Goal: Task Accomplishment & Management: Manage account settings

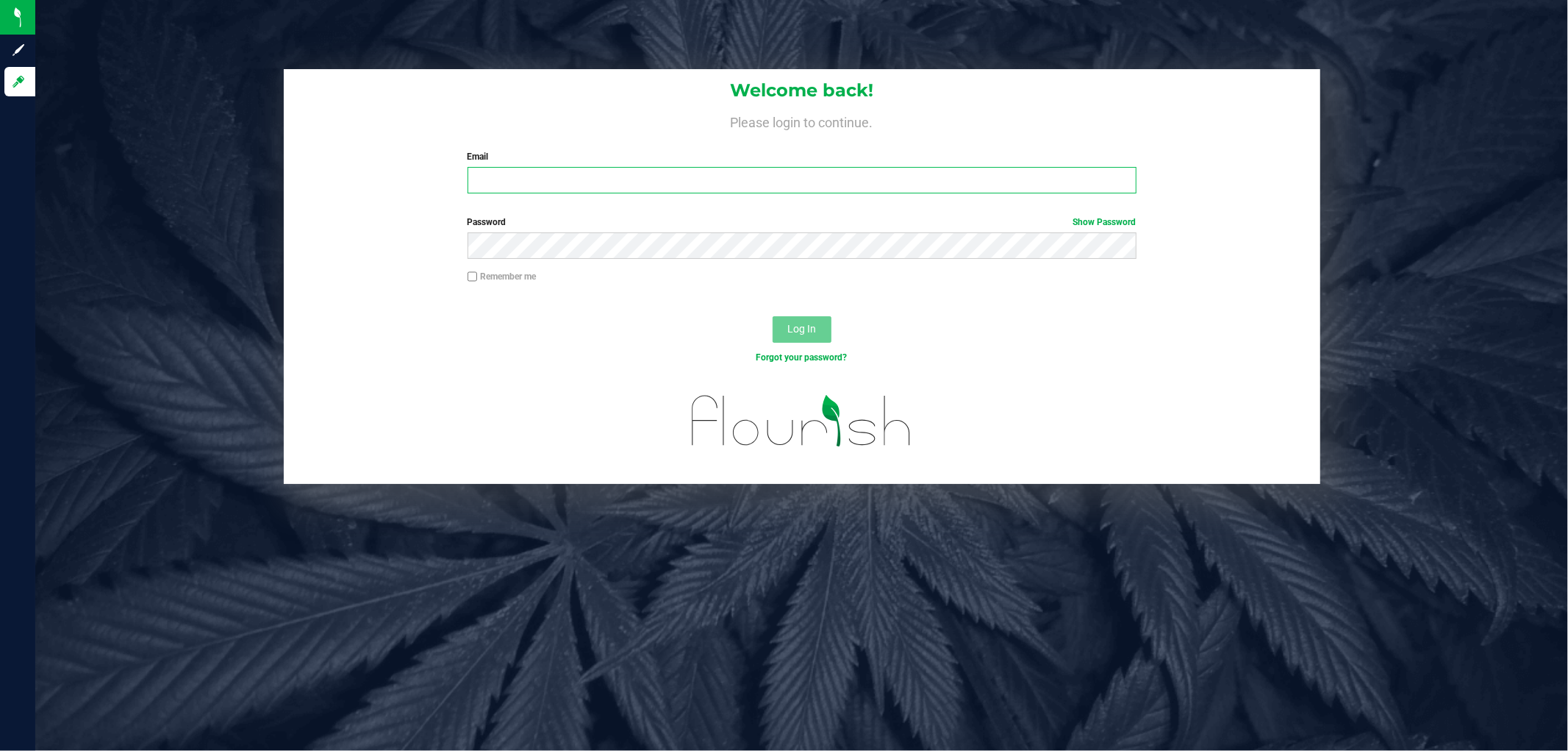
click at [715, 190] on input "Email" at bounding box center [802, 180] width 669 height 27
type input "cdoelle@liveparallel.com"
click at [772, 317] on button "Log In" at bounding box center [801, 330] width 59 height 27
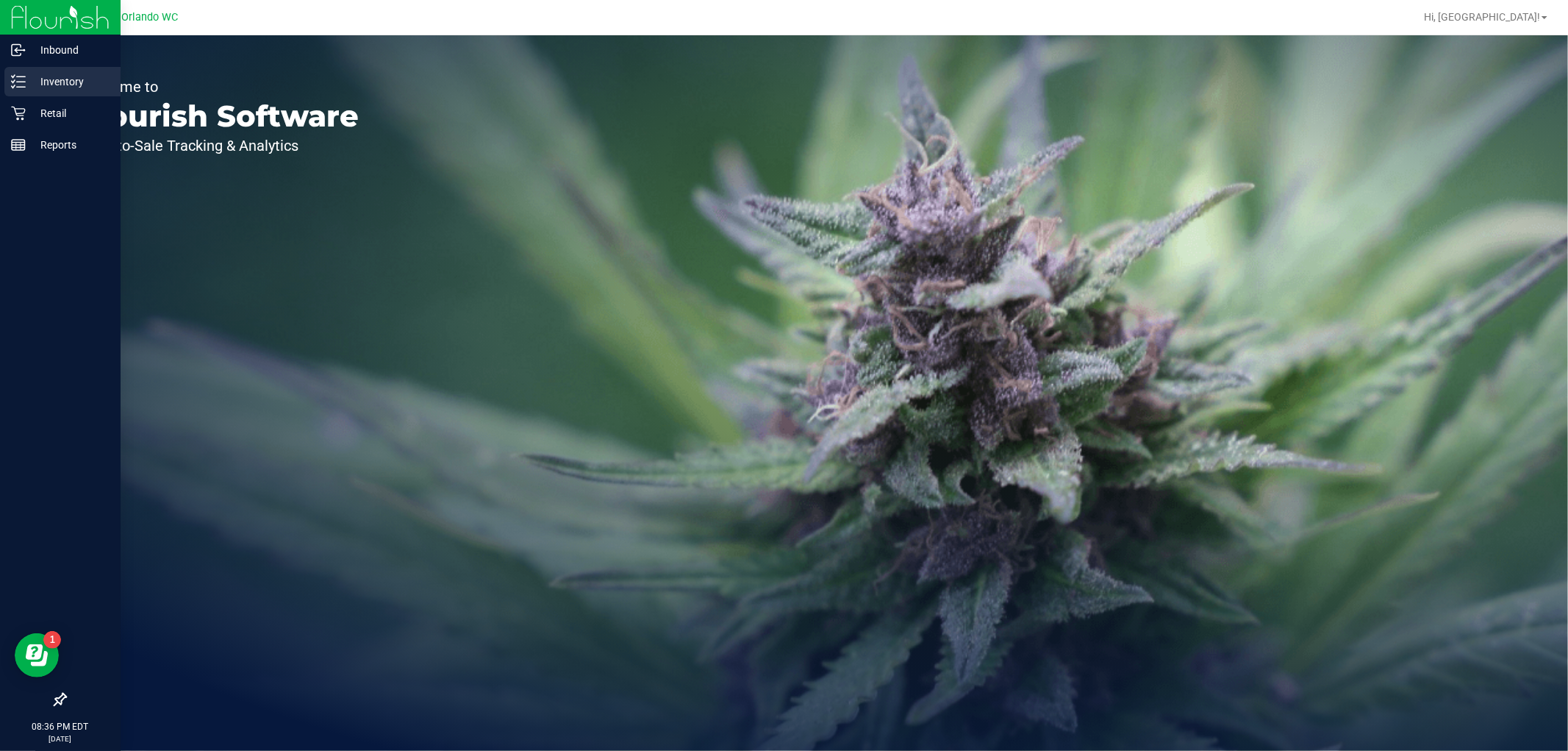
click at [4, 81] on div "Inventory" at bounding box center [62, 81] width 116 height 30
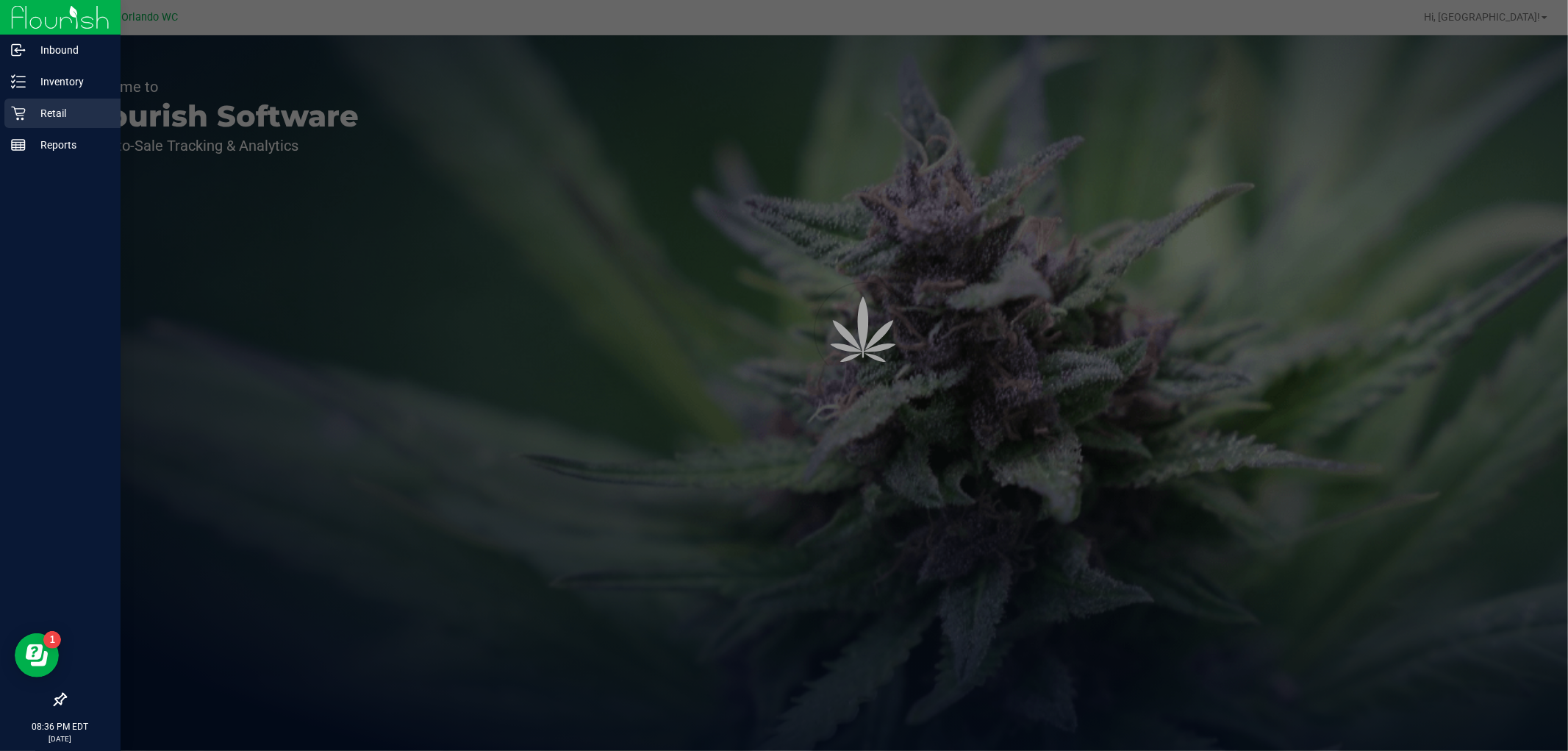
click at [63, 120] on p "Retail" at bounding box center [70, 114] width 89 height 18
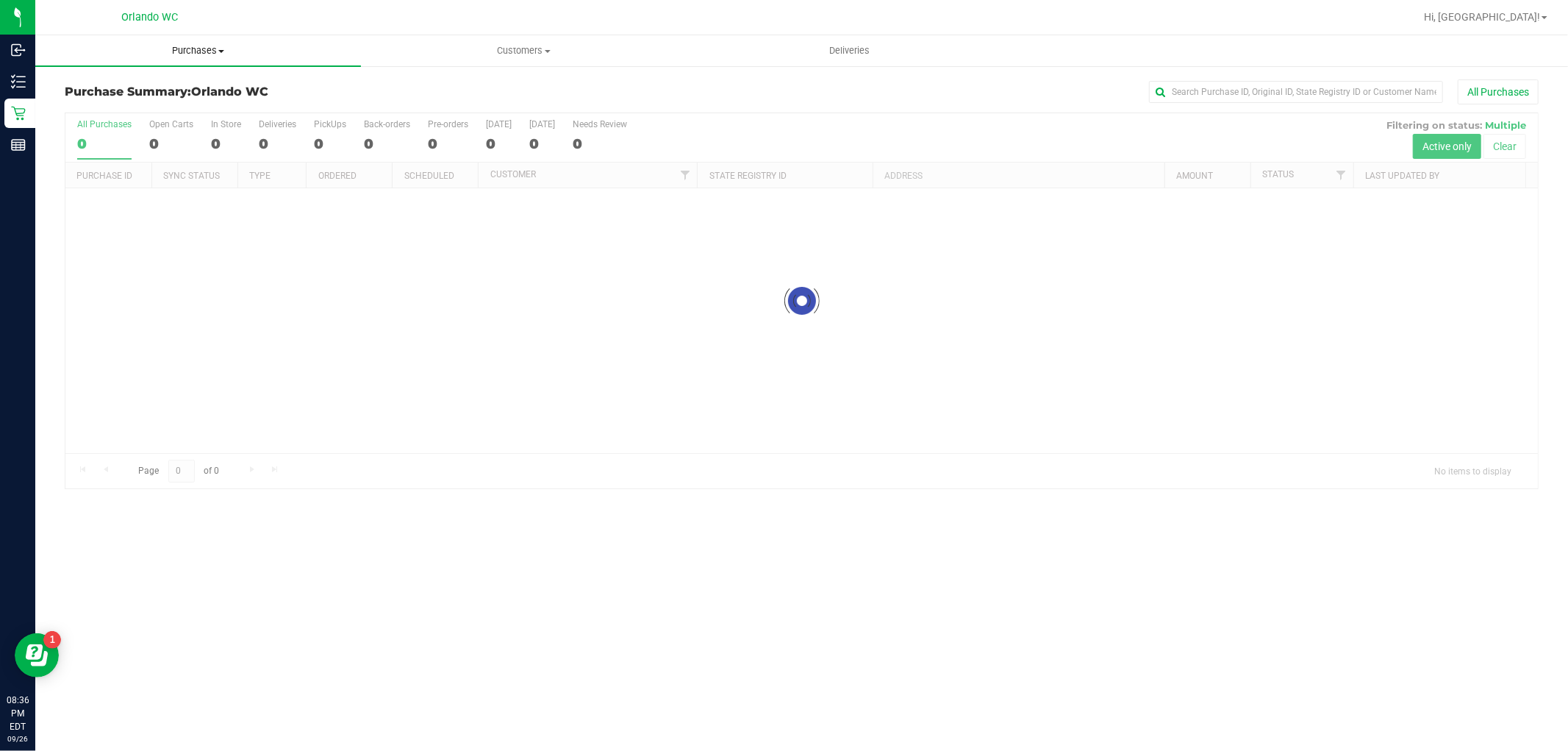
click at [190, 46] on span "Purchases" at bounding box center [198, 51] width 325 height 13
click at [157, 84] on span "Summary of purchases" at bounding box center [110, 89] width 151 height 13
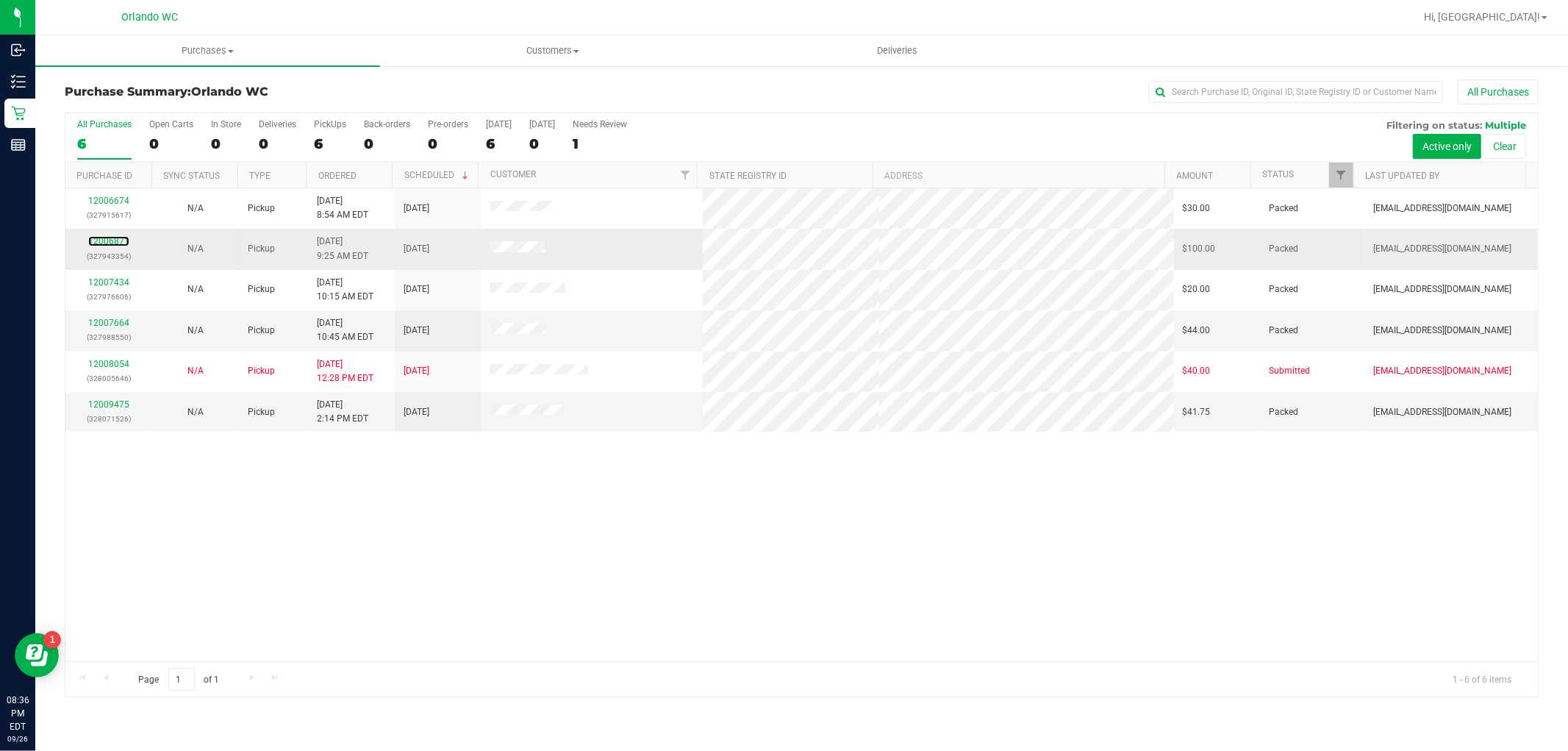
drag, startPoint x: 121, startPoint y: 239, endPoint x: 126, endPoint y: 251, distance: 13.0
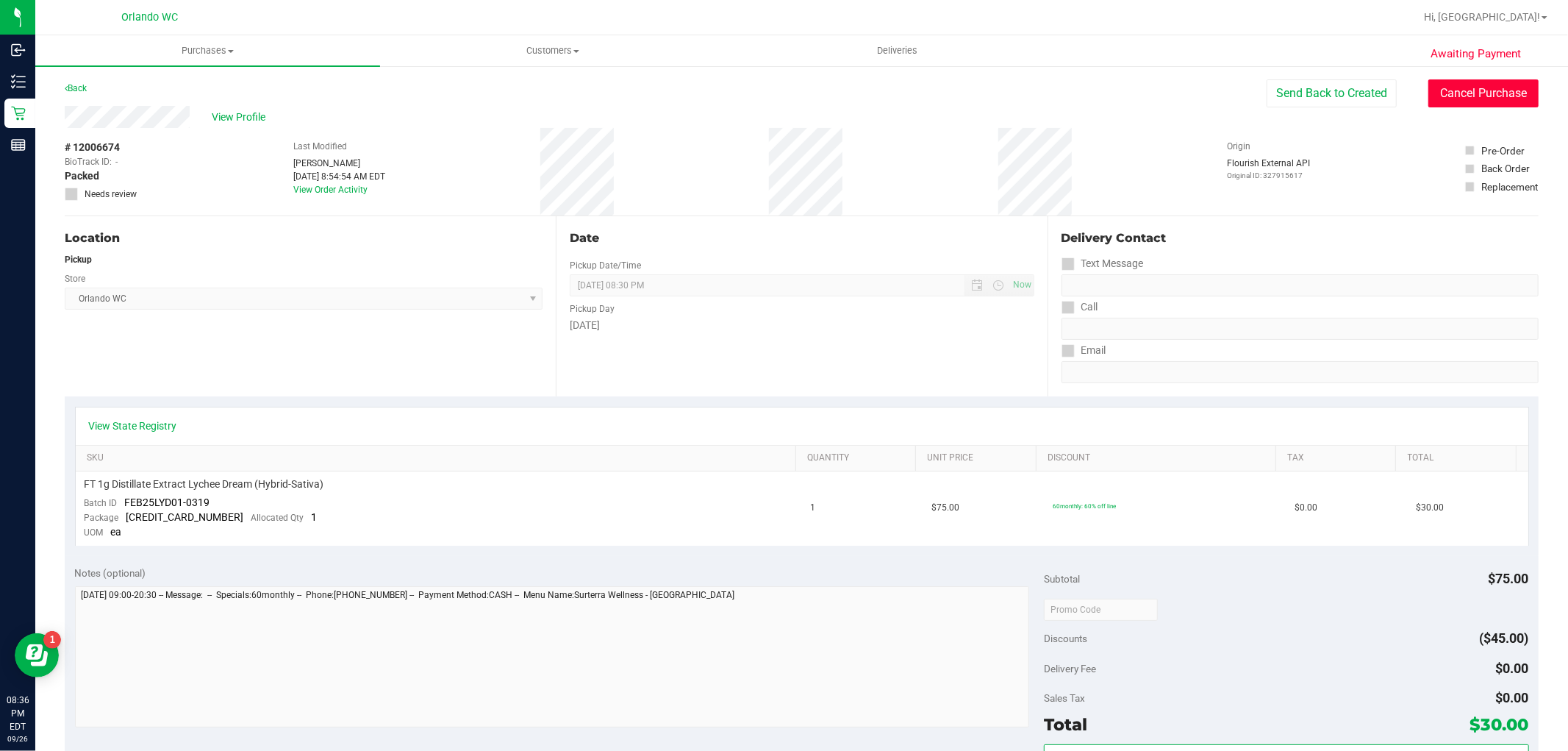
click at [1496, 92] on button "Cancel Purchase" at bounding box center [1483, 93] width 110 height 28
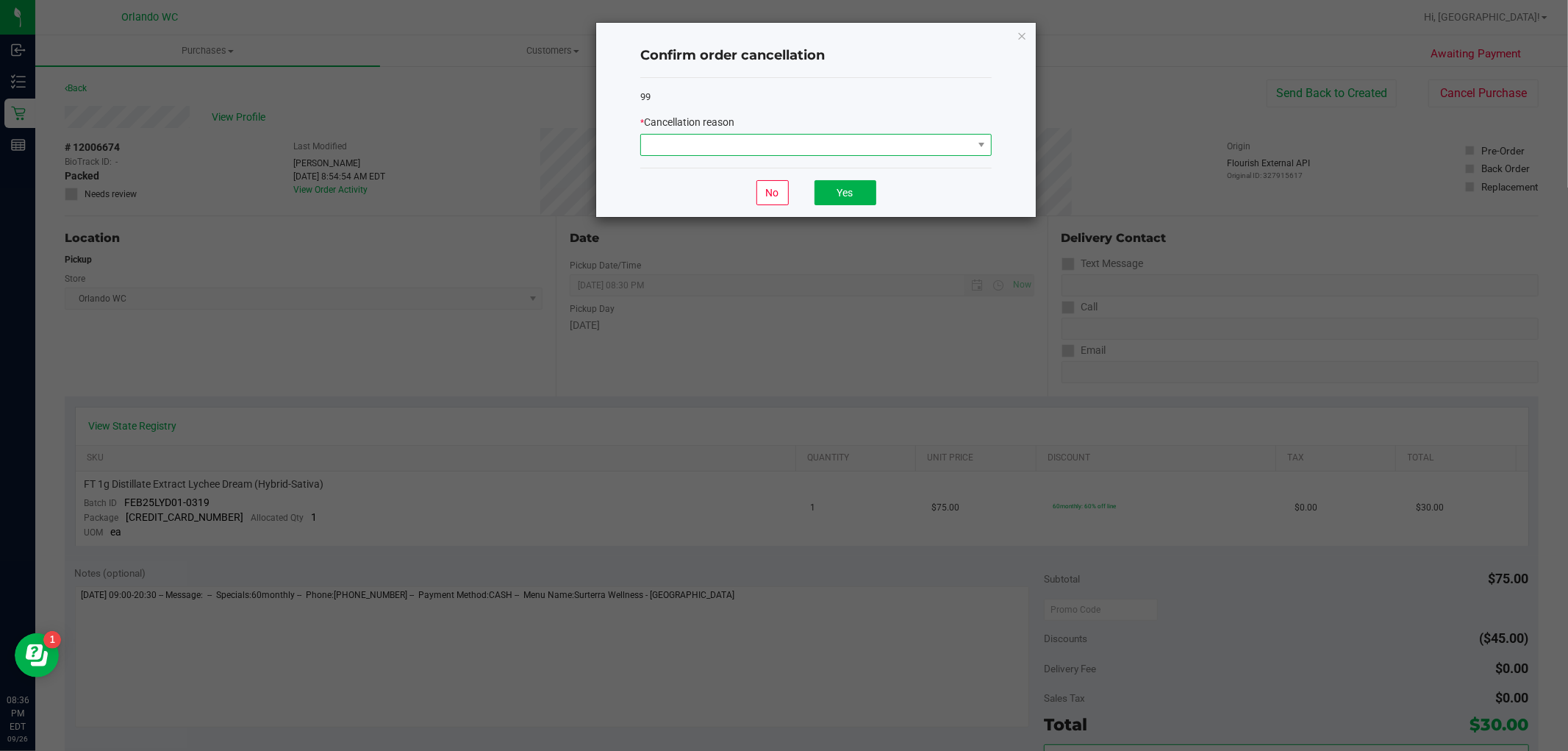
click at [800, 147] on span at bounding box center [807, 145] width 332 height 21
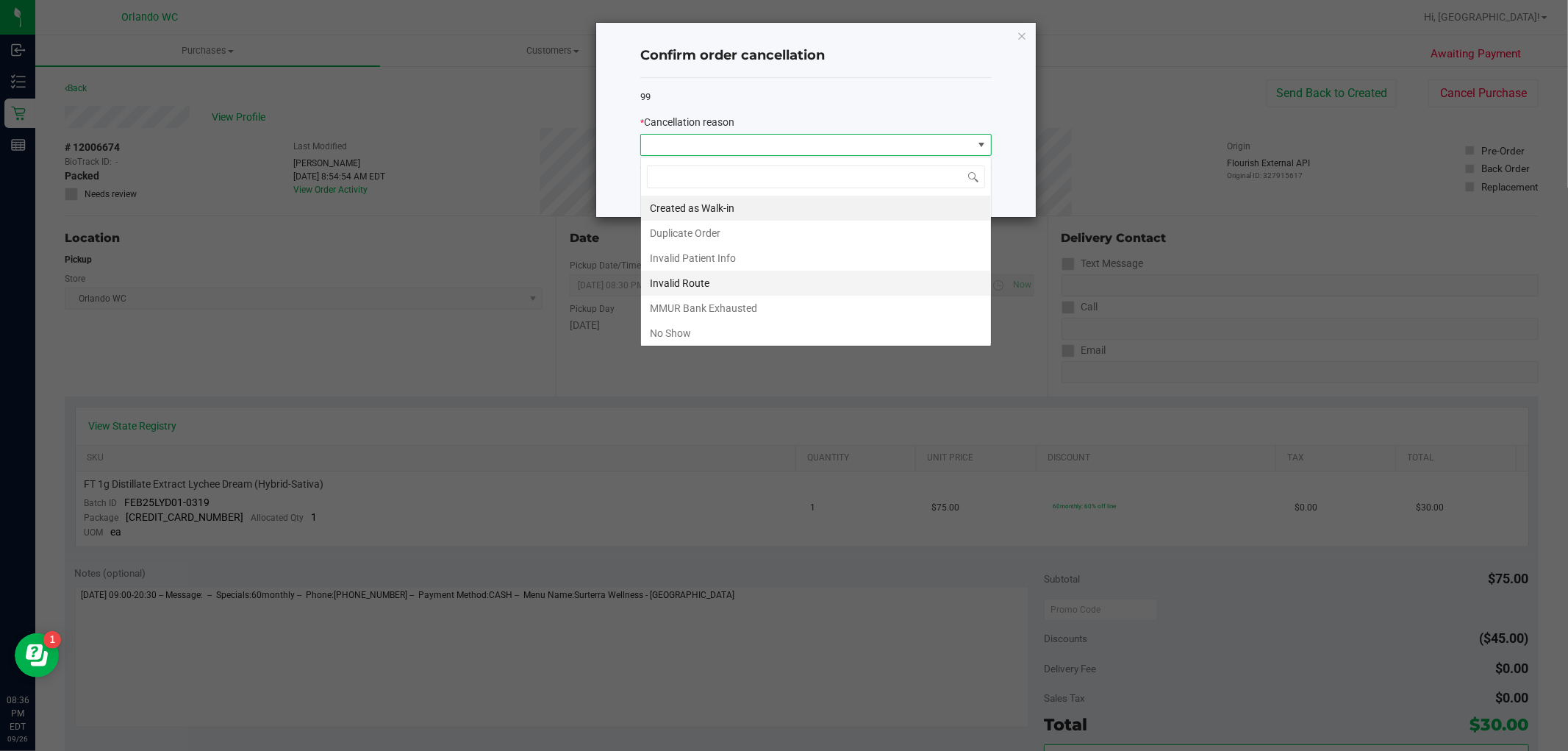
scroll to position [22, 350]
click at [671, 335] on li "No Show" at bounding box center [816, 333] width 350 height 25
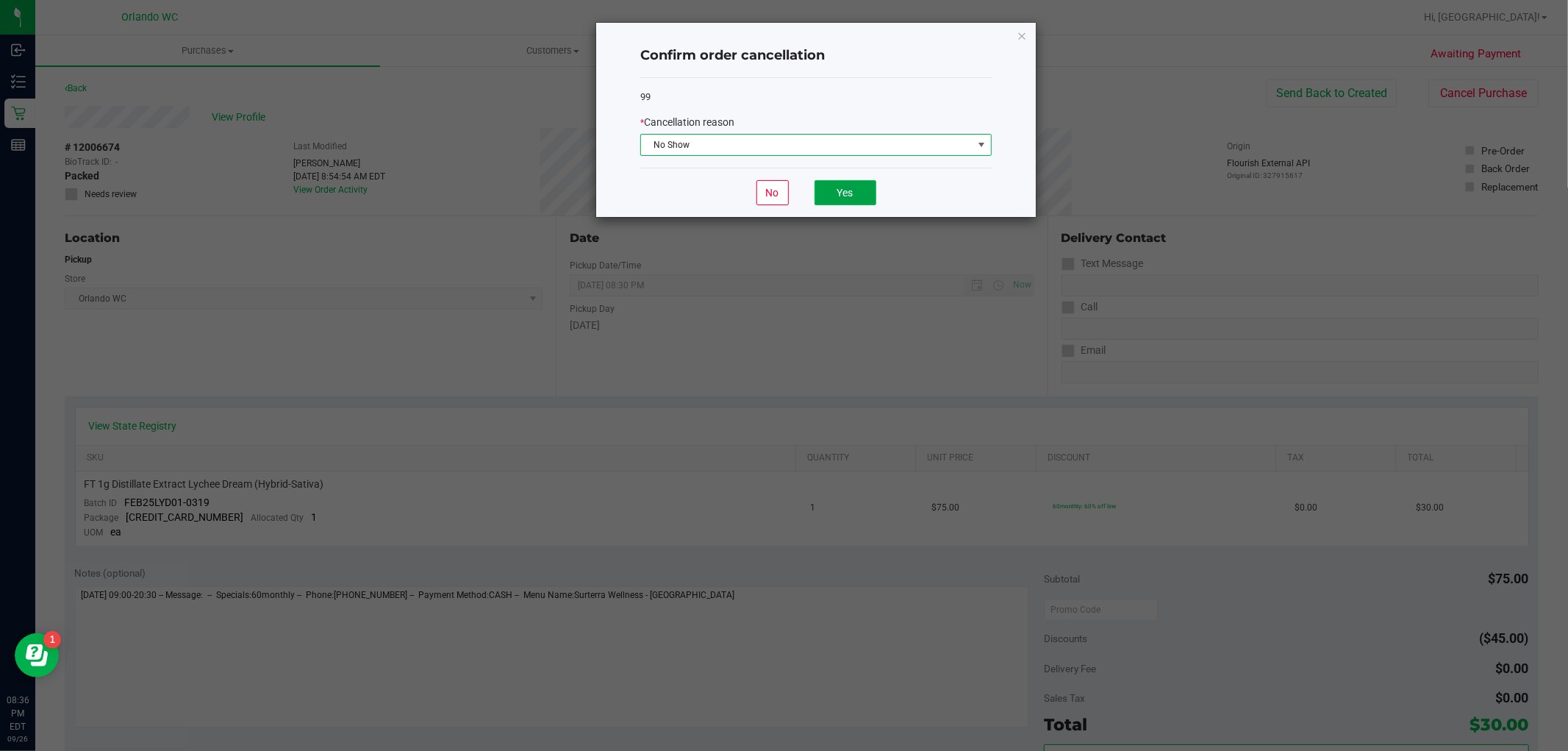
click at [842, 190] on button "Yes" at bounding box center [845, 193] width 62 height 25
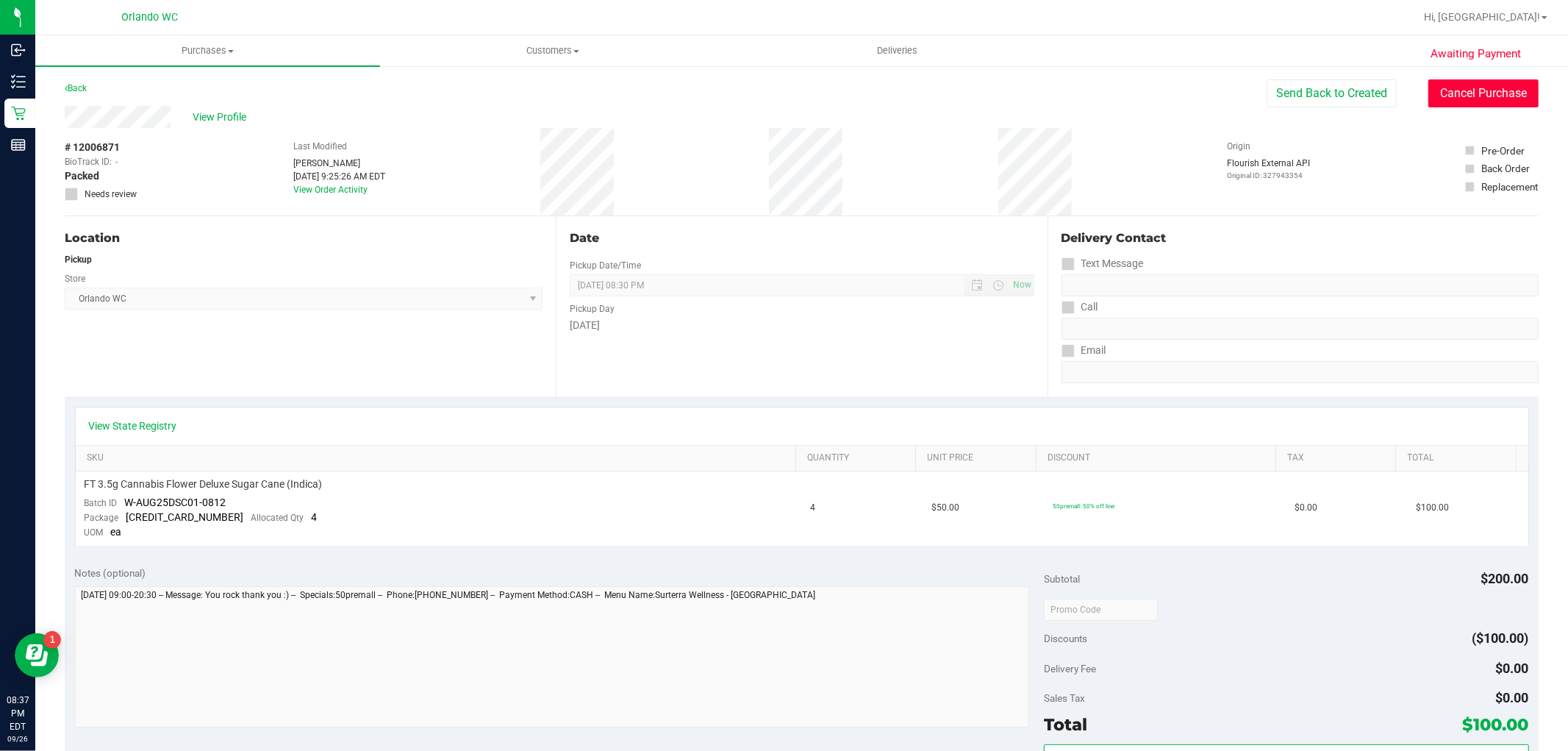
click at [1471, 90] on button "Cancel Purchase" at bounding box center [1483, 93] width 110 height 28
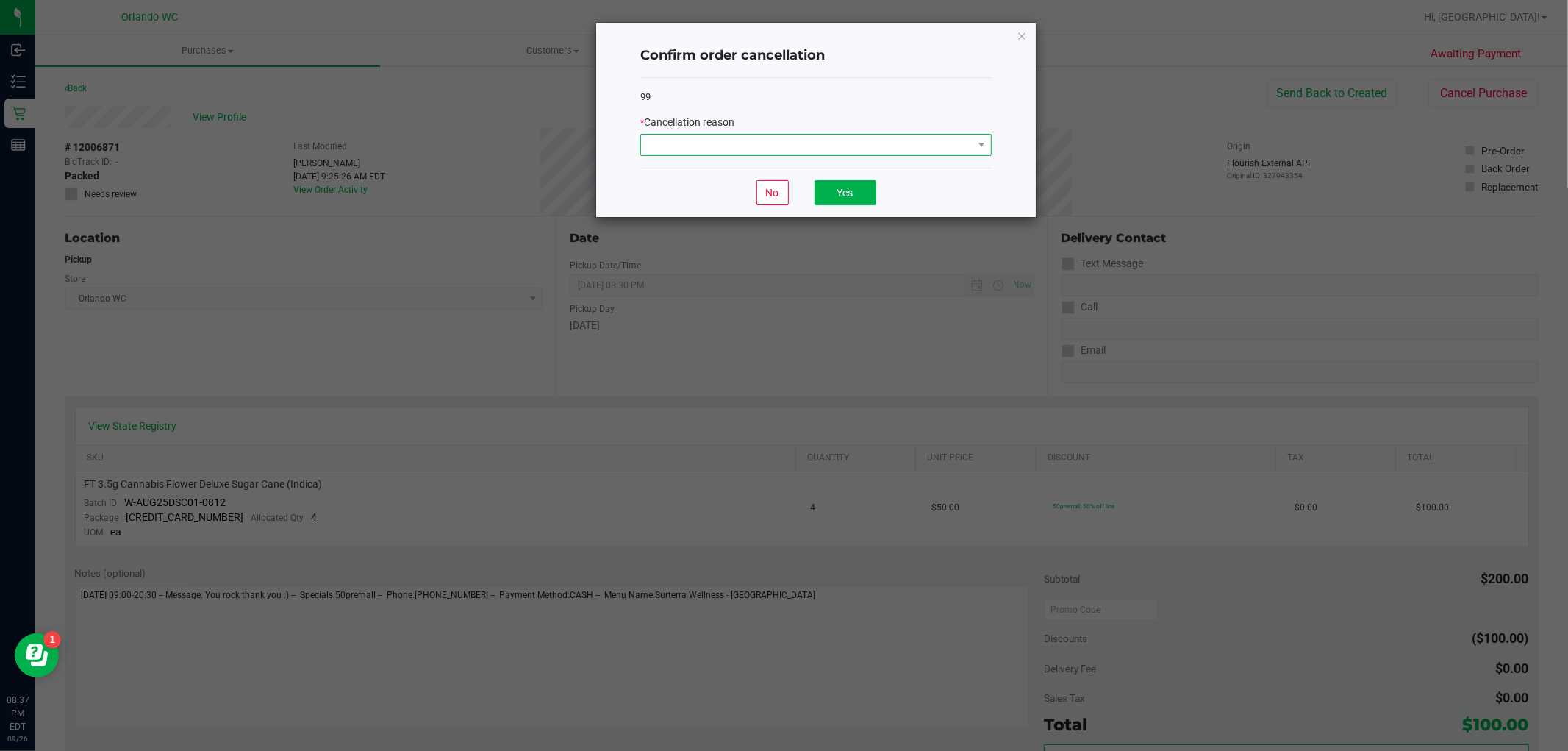
click at [666, 147] on span at bounding box center [807, 145] width 332 height 21
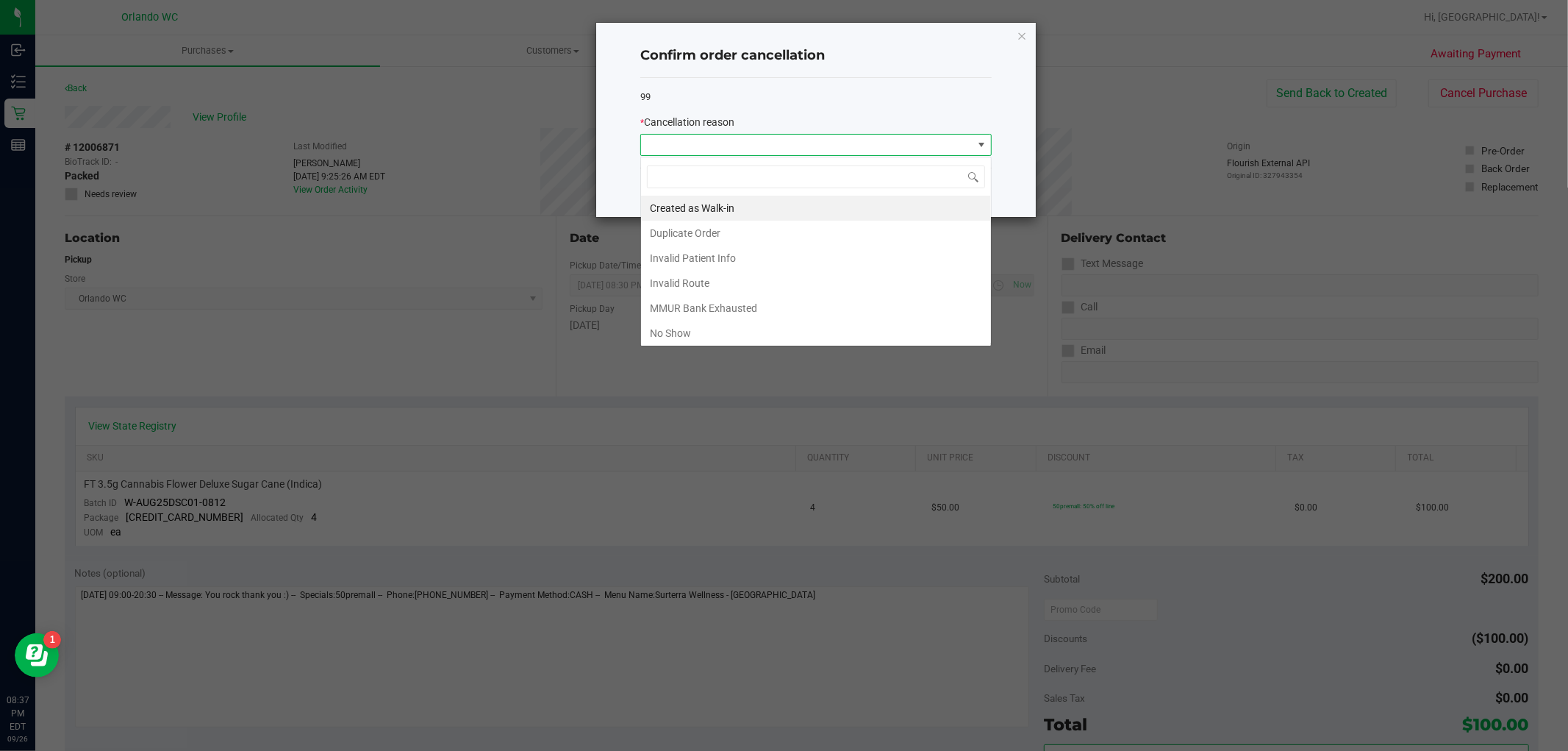
scroll to position [22, 350]
click at [699, 334] on li "No Show" at bounding box center [816, 333] width 350 height 25
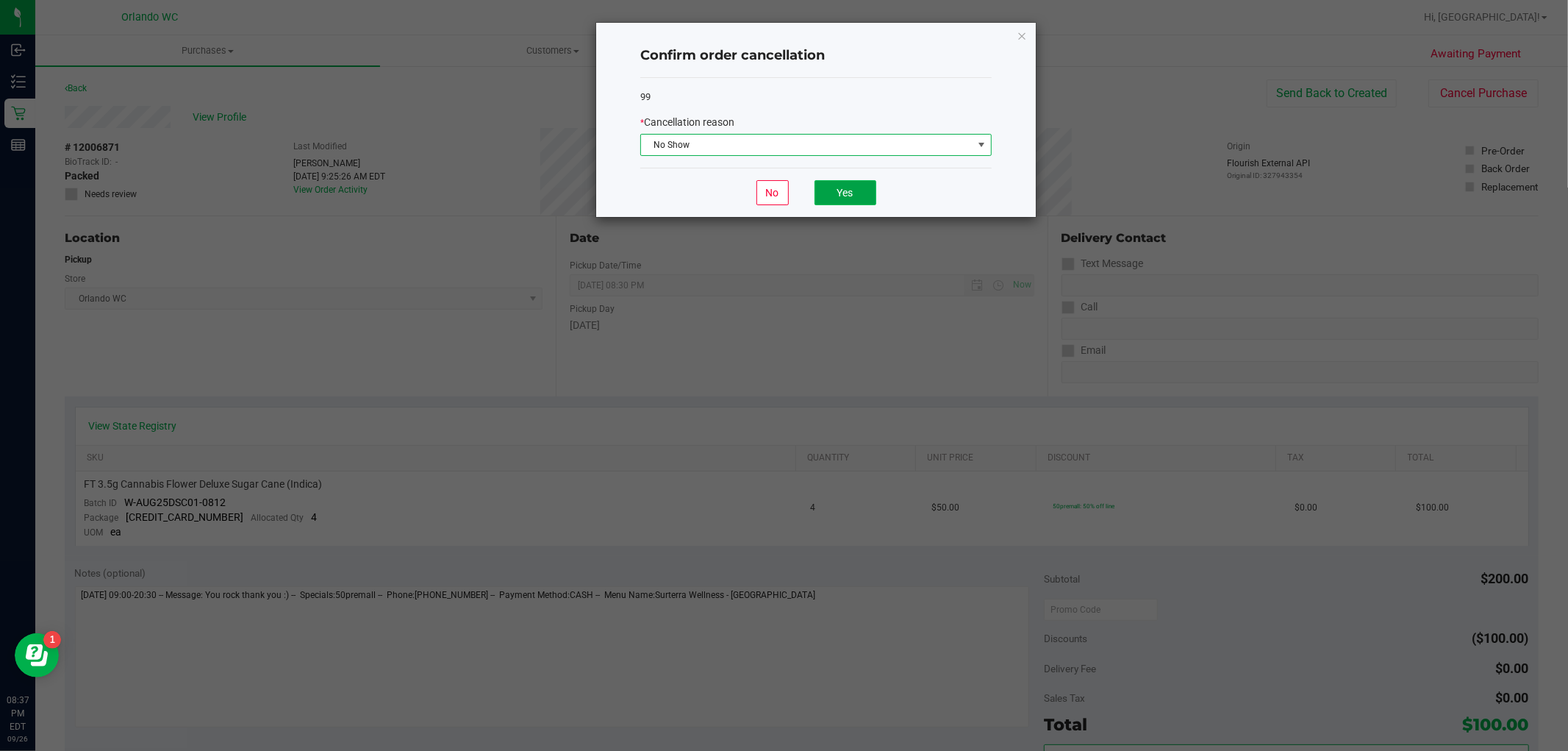
click at [840, 193] on button "Yes" at bounding box center [845, 193] width 62 height 25
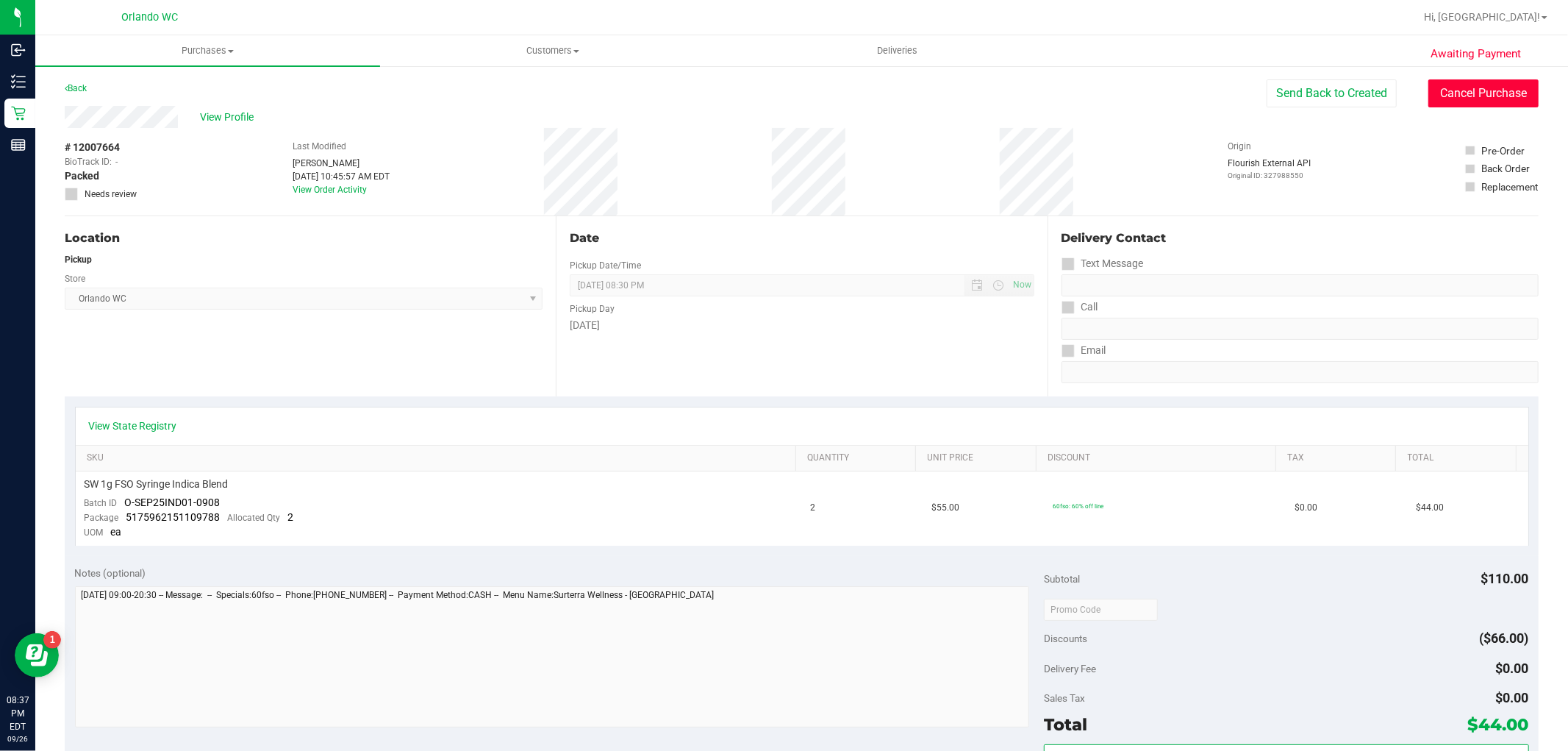
click at [1434, 98] on button "Cancel Purchase" at bounding box center [1483, 93] width 110 height 28
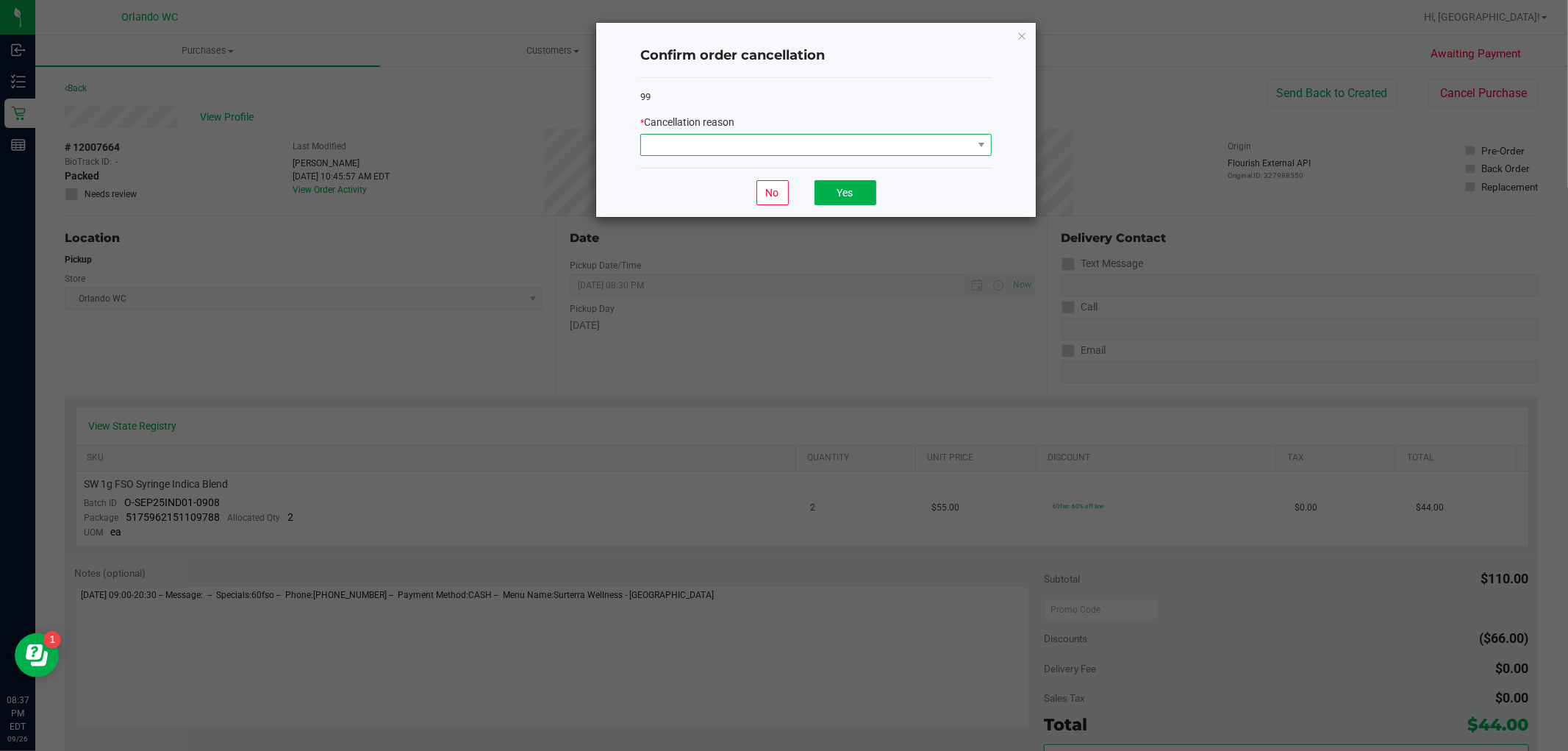
click at [787, 147] on span at bounding box center [807, 145] width 332 height 21
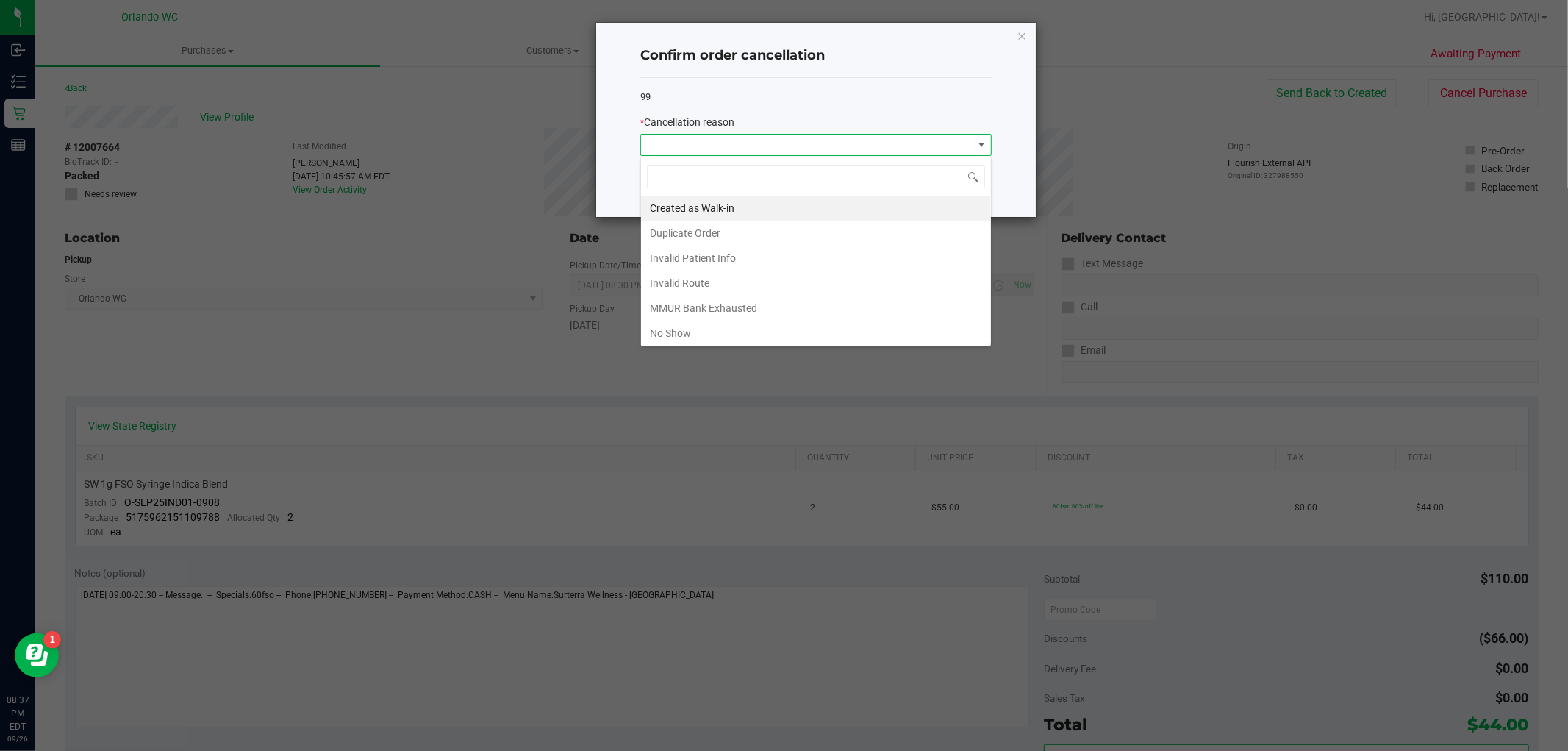
scroll to position [22, 350]
click at [689, 330] on li "No Show" at bounding box center [816, 333] width 350 height 25
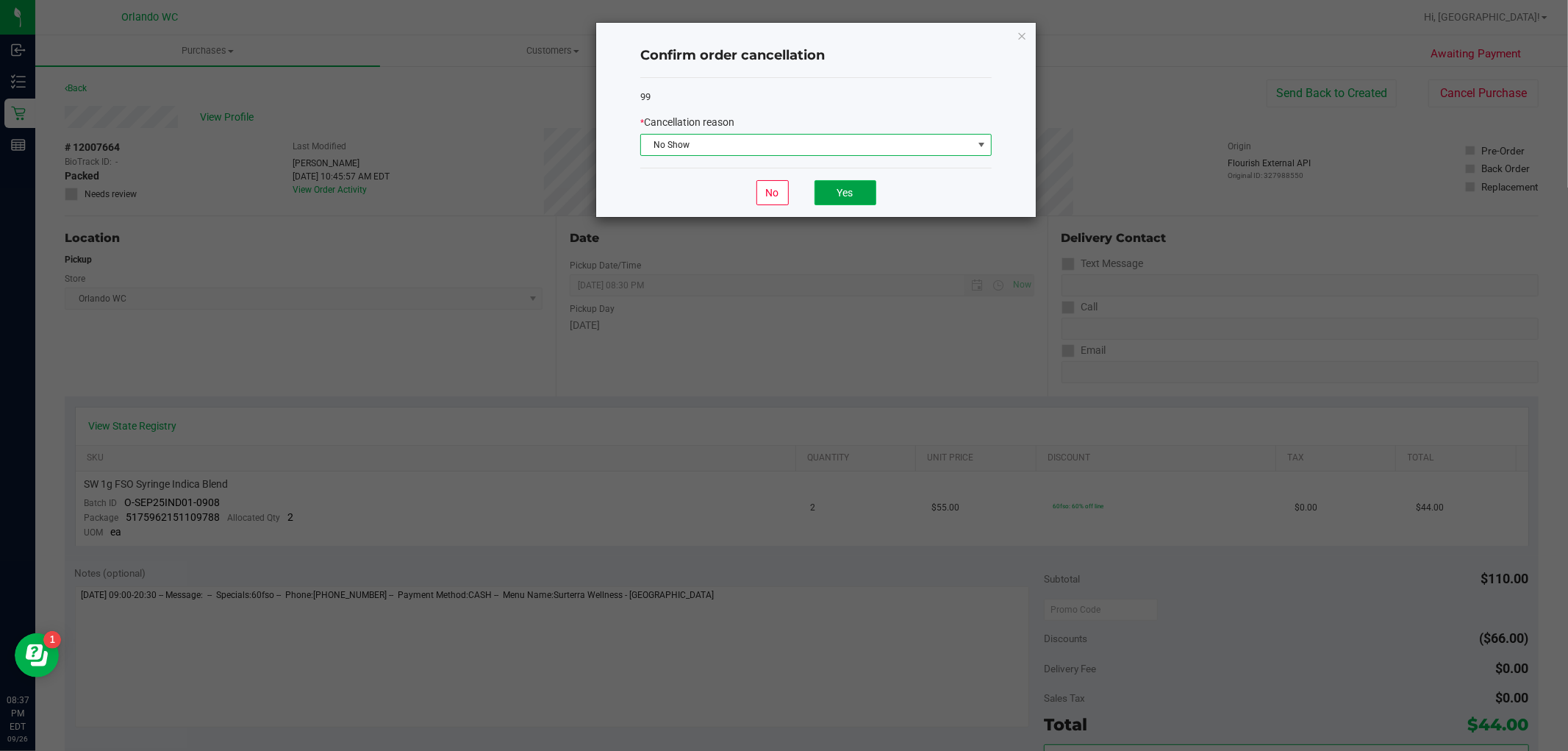
click at [842, 193] on button "Yes" at bounding box center [845, 193] width 62 height 25
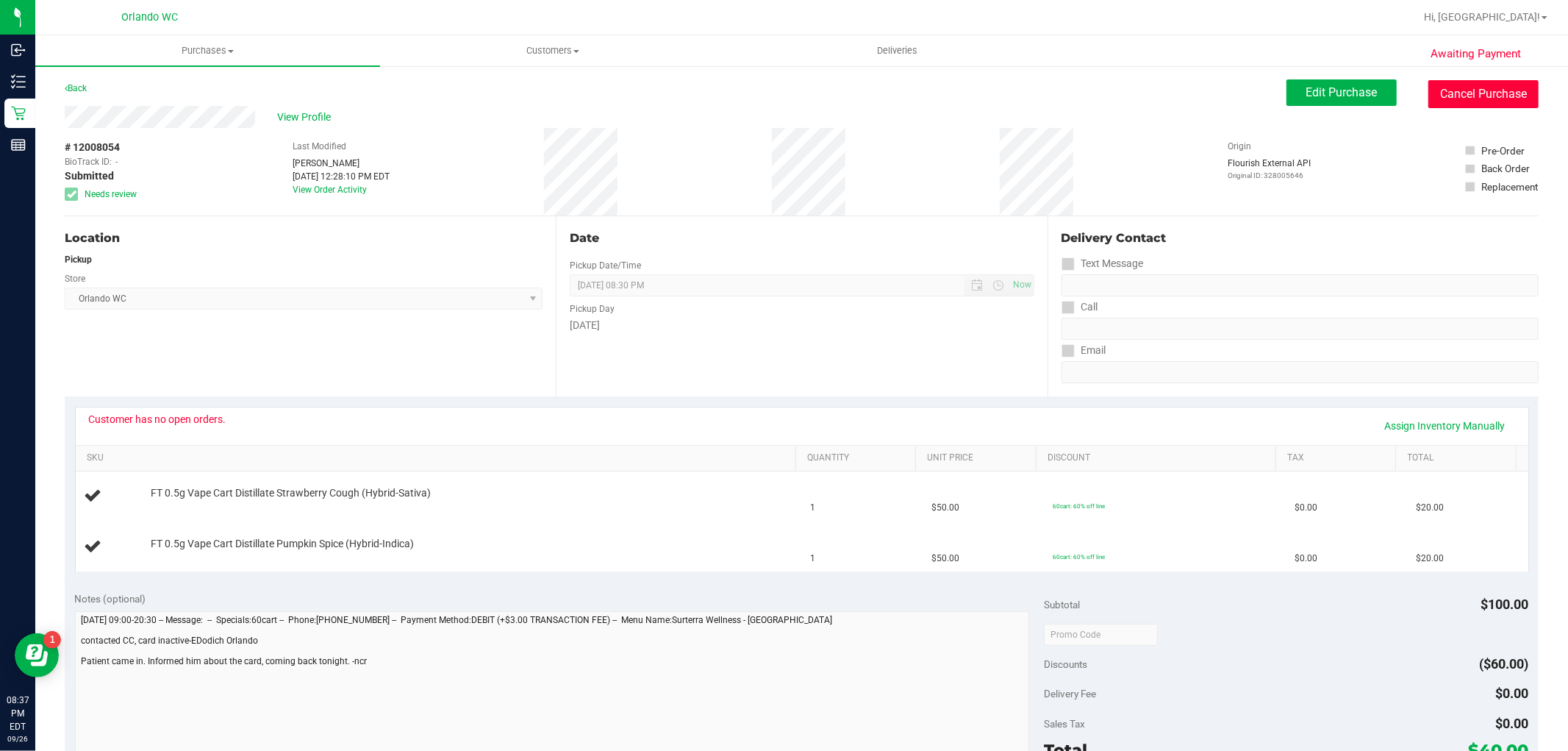
click at [1446, 89] on button "Cancel Purchase" at bounding box center [1483, 93] width 110 height 28
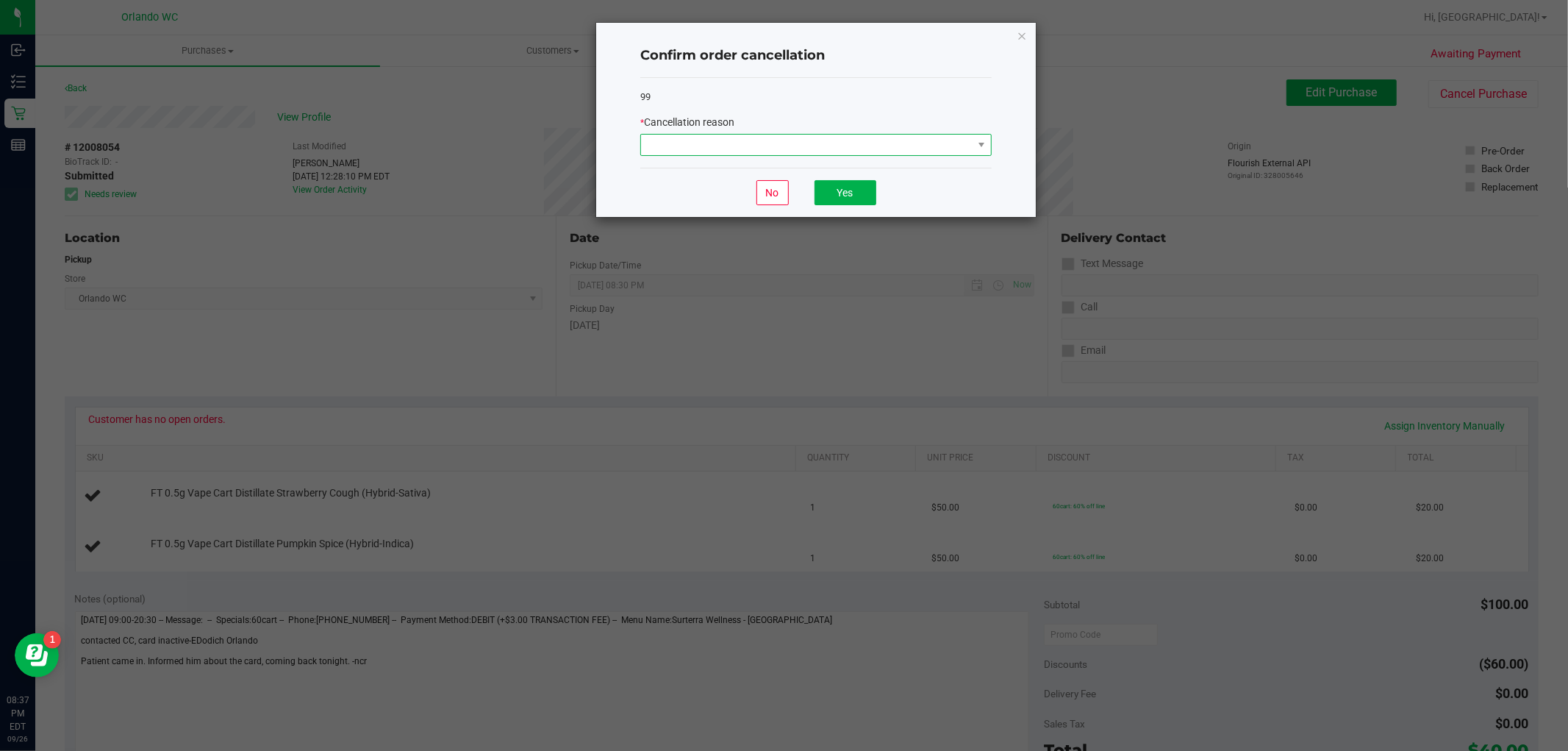
click at [673, 147] on span at bounding box center [807, 145] width 332 height 21
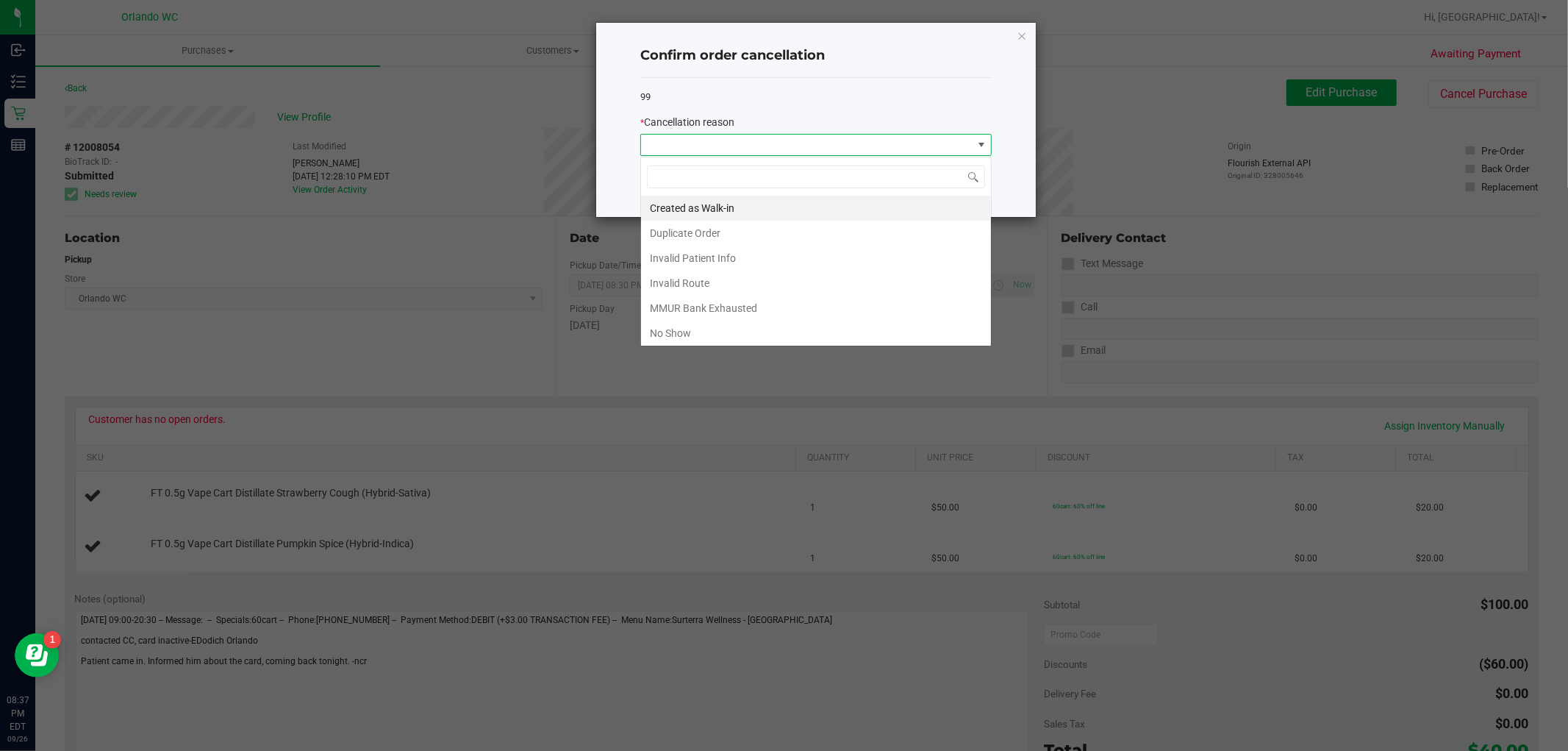
scroll to position [22, 350]
click at [704, 337] on li "No Show" at bounding box center [816, 333] width 350 height 25
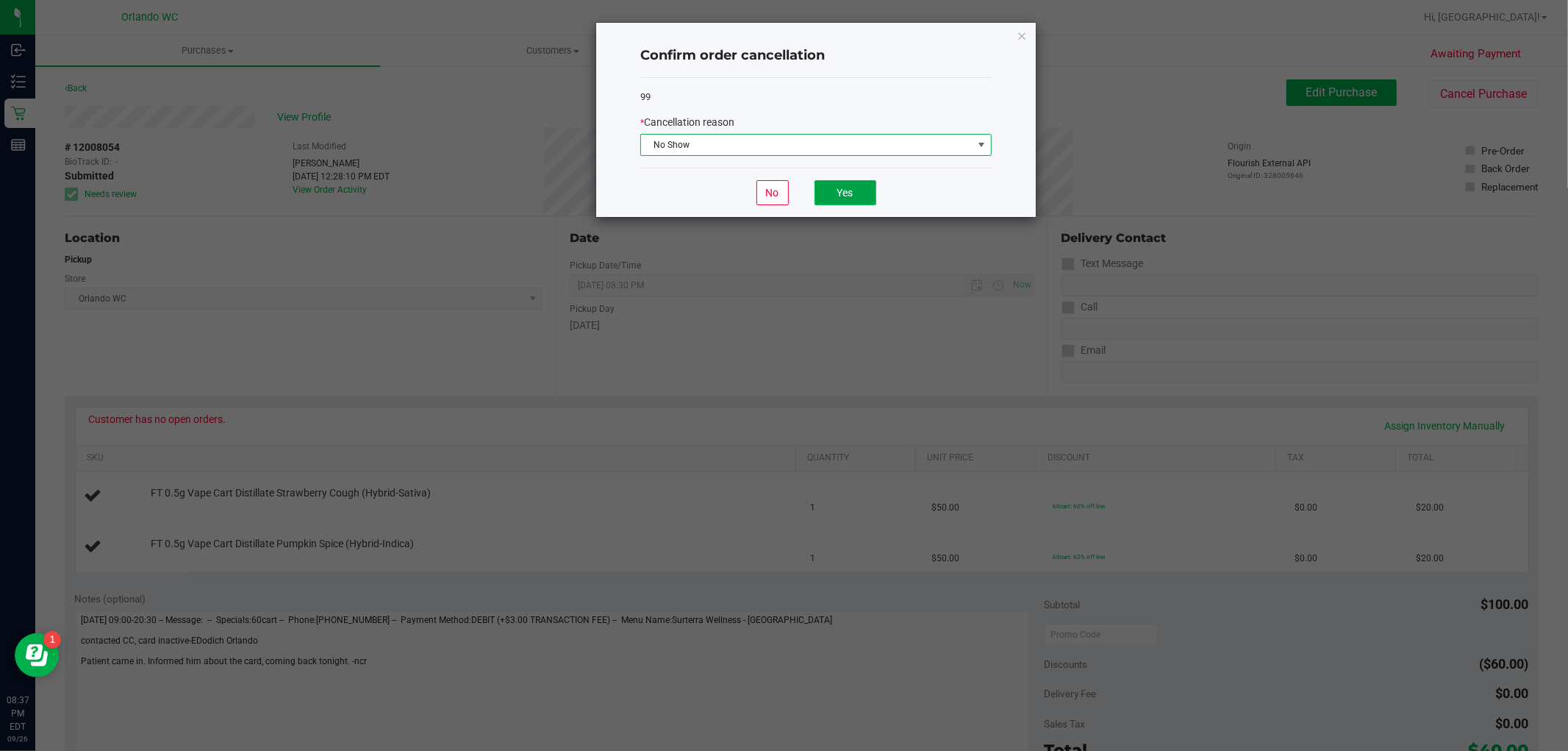
click at [846, 189] on button "Yes" at bounding box center [845, 193] width 62 height 25
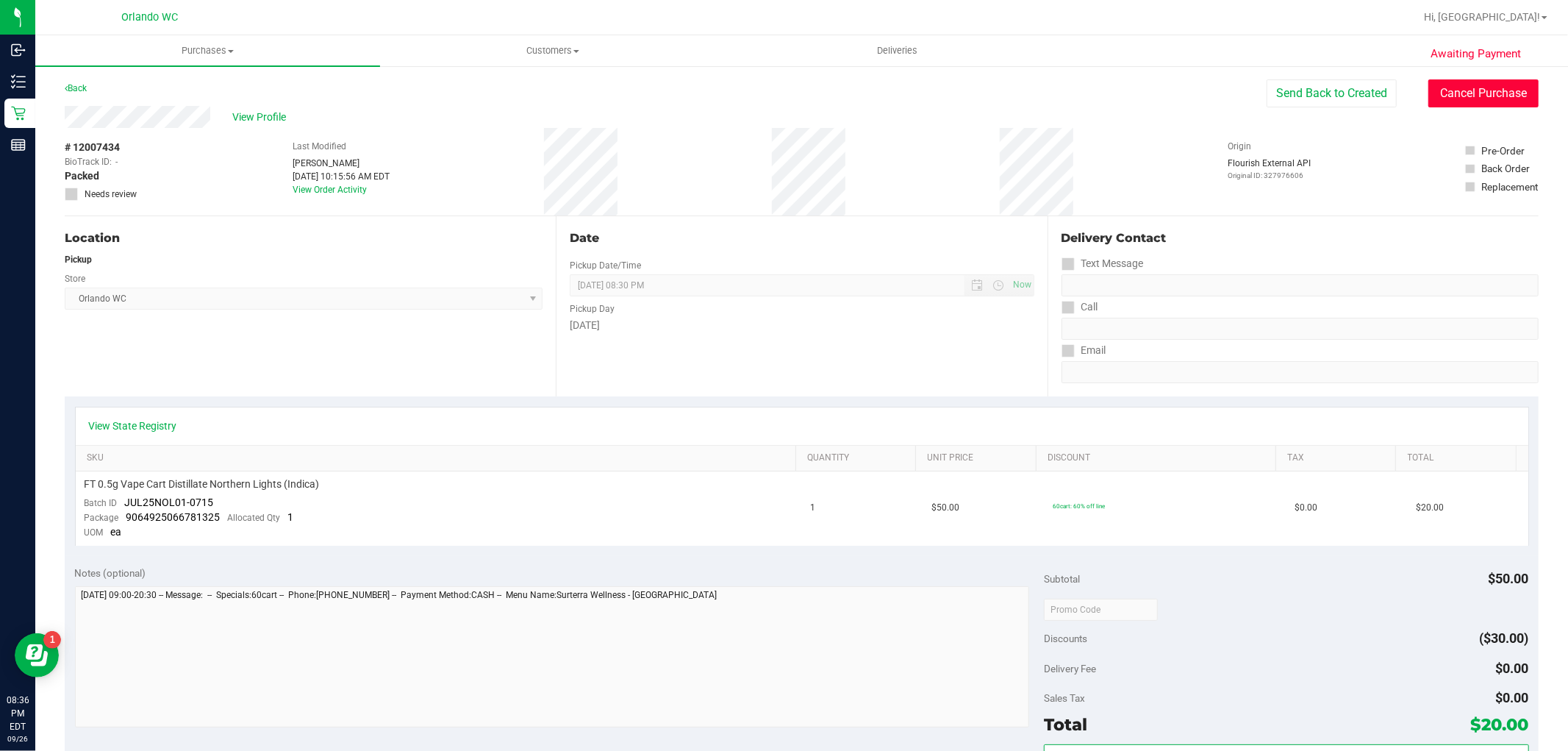
click at [1485, 98] on button "Cancel Purchase" at bounding box center [1483, 93] width 110 height 28
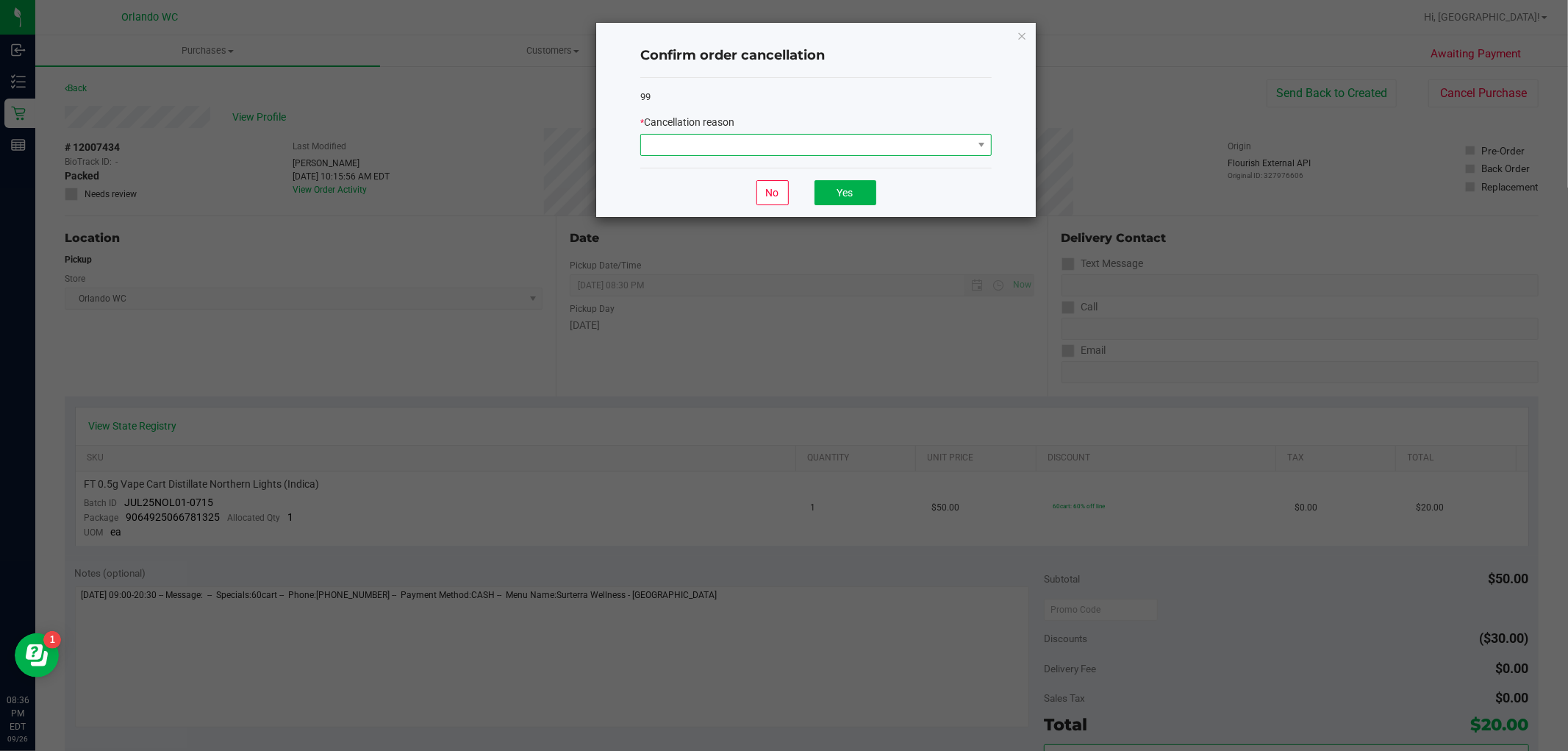
click at [751, 155] on span at bounding box center [807, 145] width 332 height 21
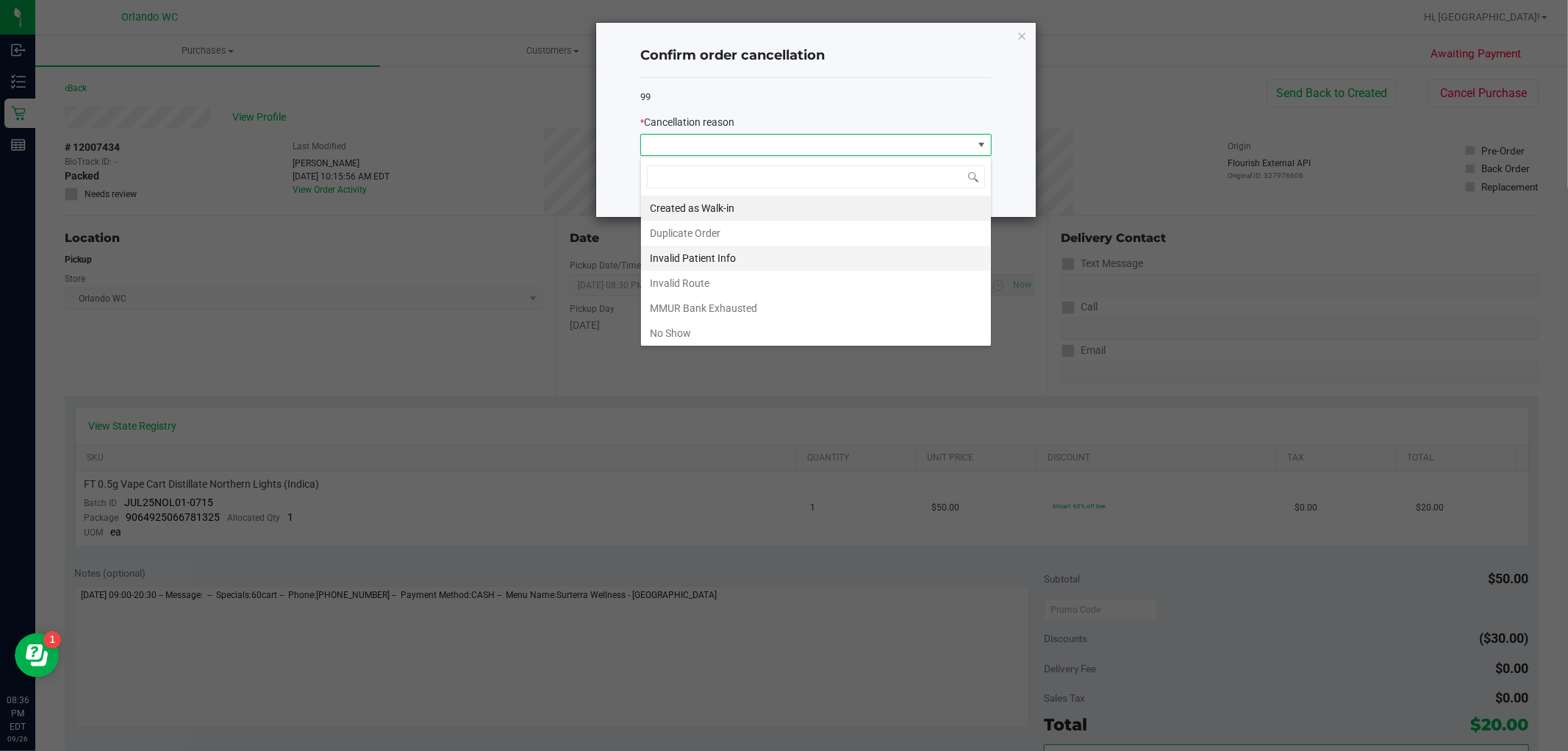
scroll to position [22, 350]
click at [675, 326] on li "No Show" at bounding box center [816, 333] width 350 height 25
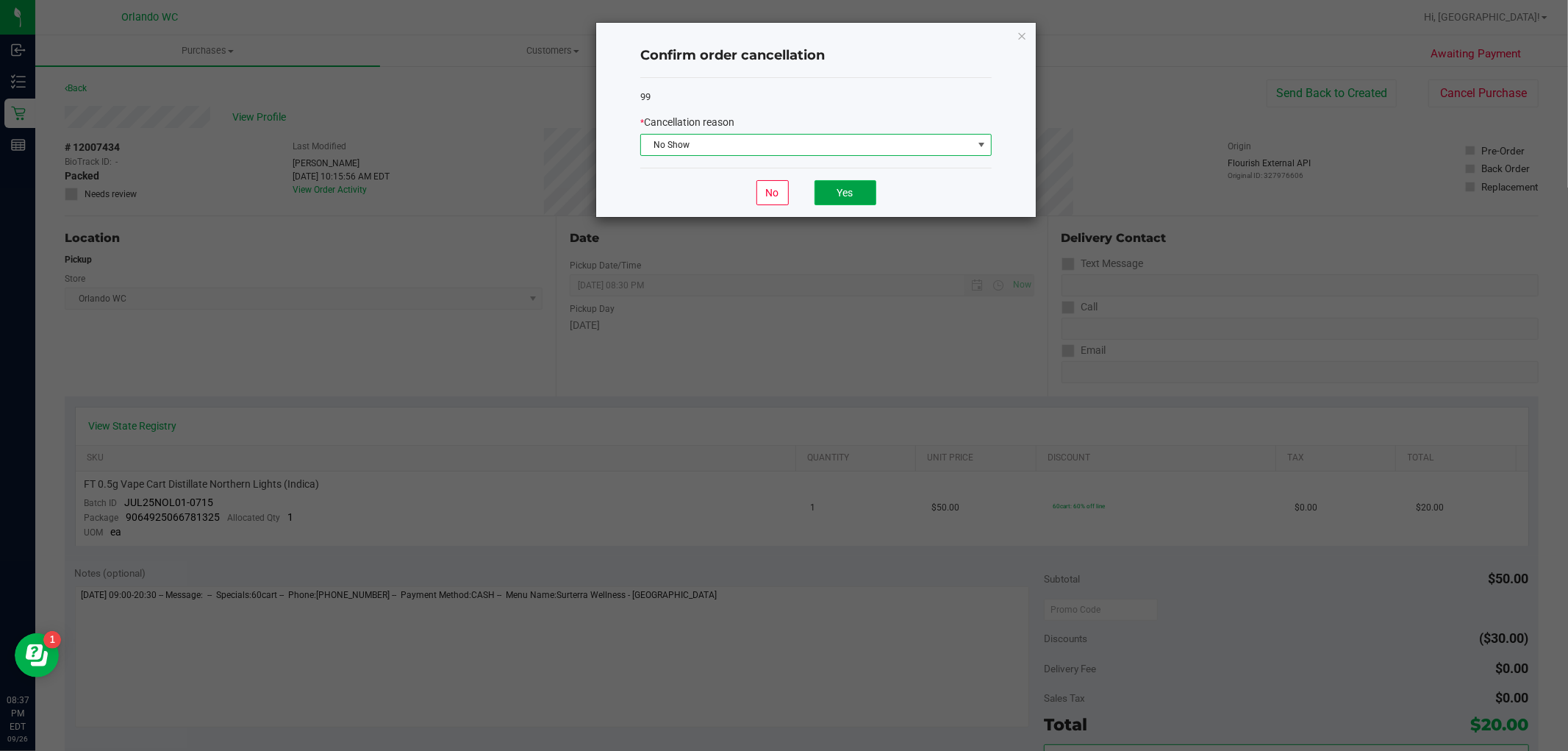
click at [847, 188] on button "Yes" at bounding box center [845, 193] width 62 height 25
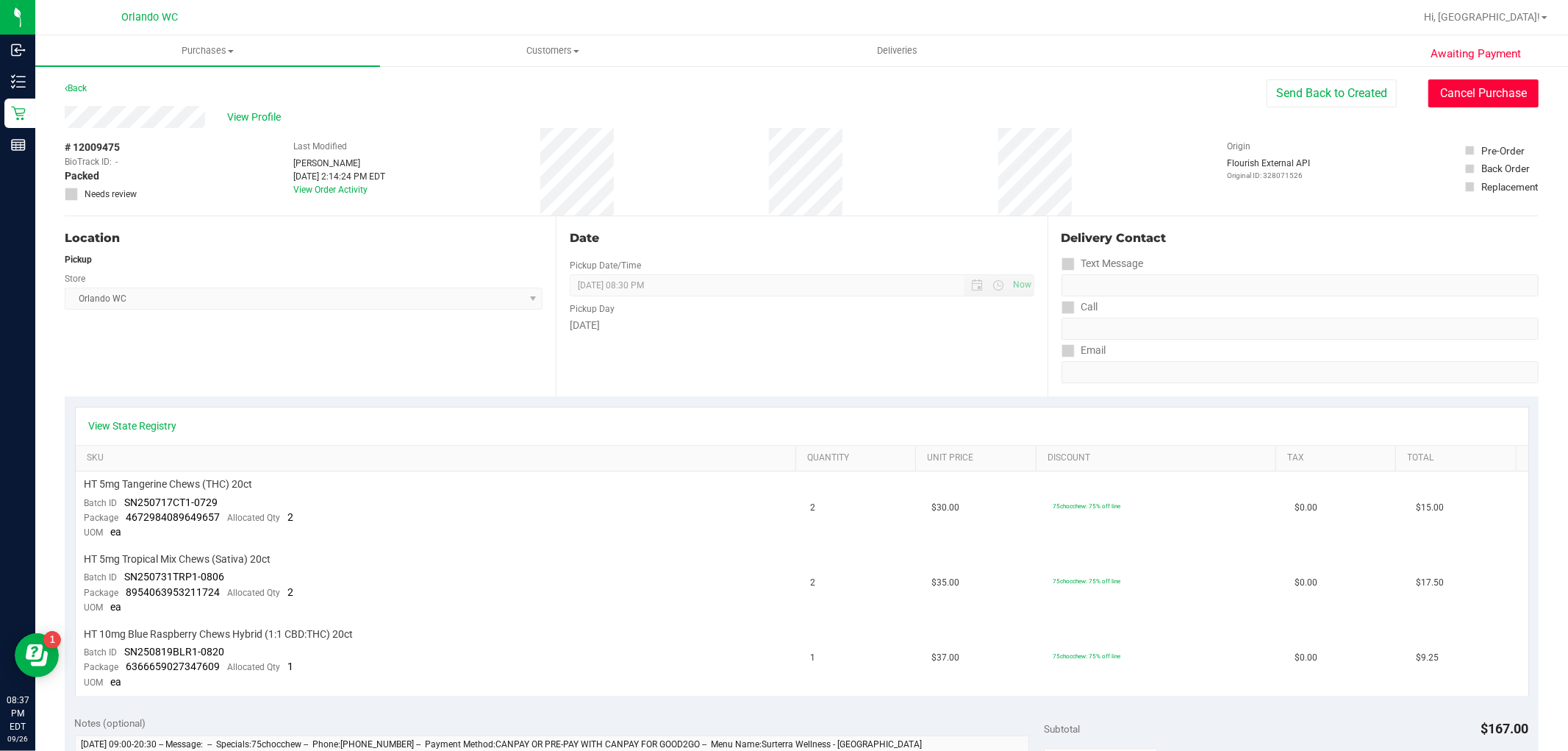
click at [1492, 93] on button "Cancel Purchase" at bounding box center [1483, 93] width 110 height 28
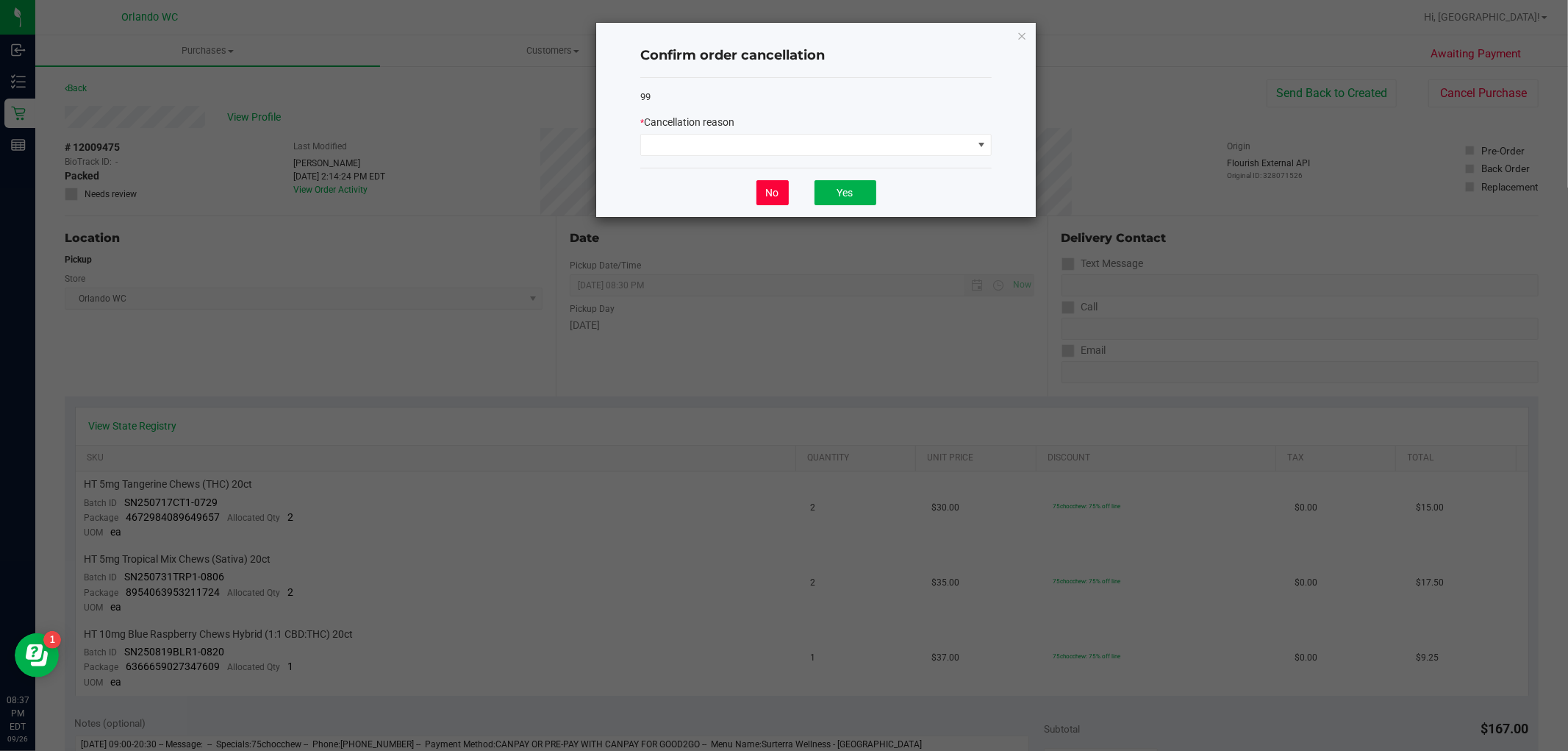
click at [765, 201] on button "No" at bounding box center [772, 193] width 32 height 25
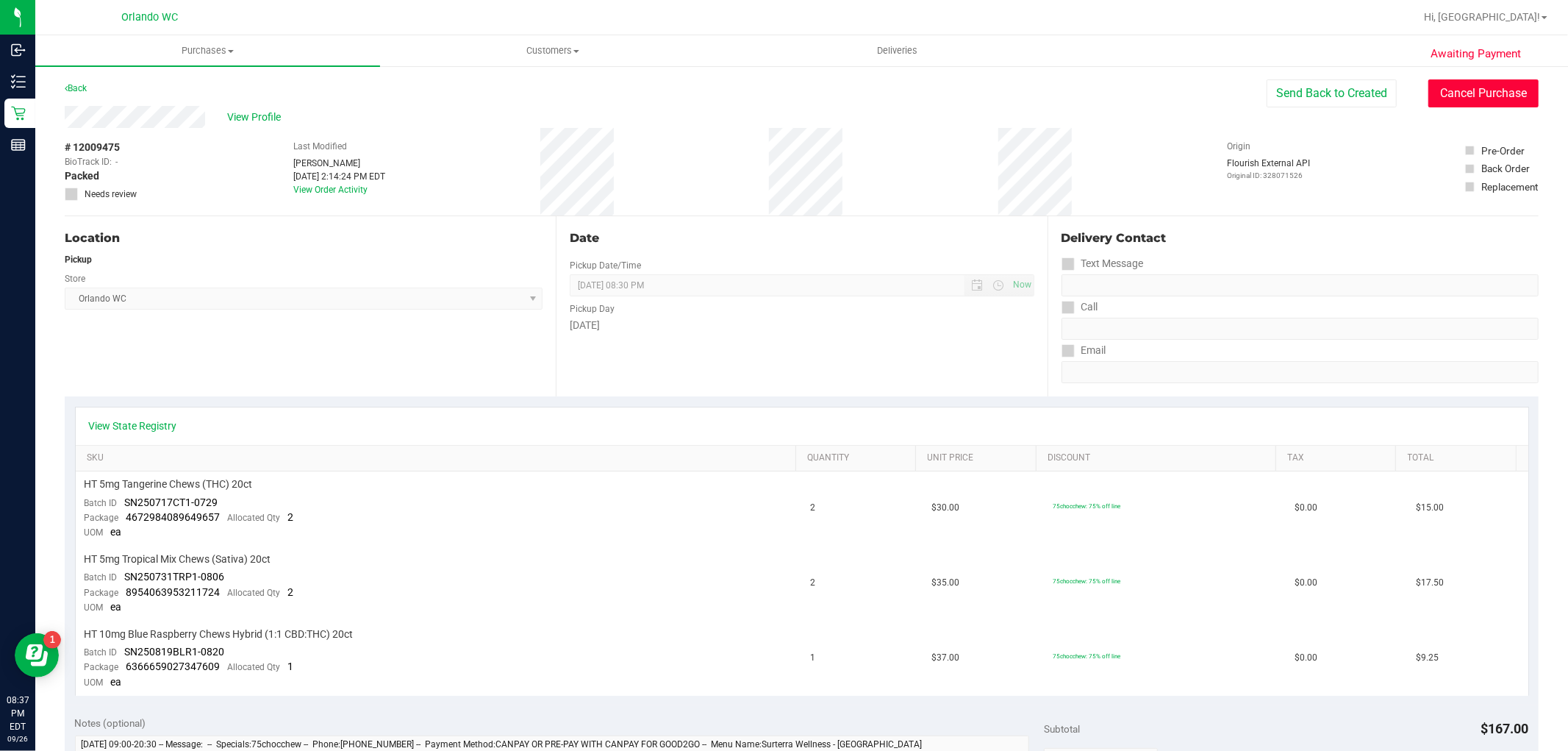
click at [1488, 96] on button "Cancel Purchase" at bounding box center [1483, 93] width 110 height 28
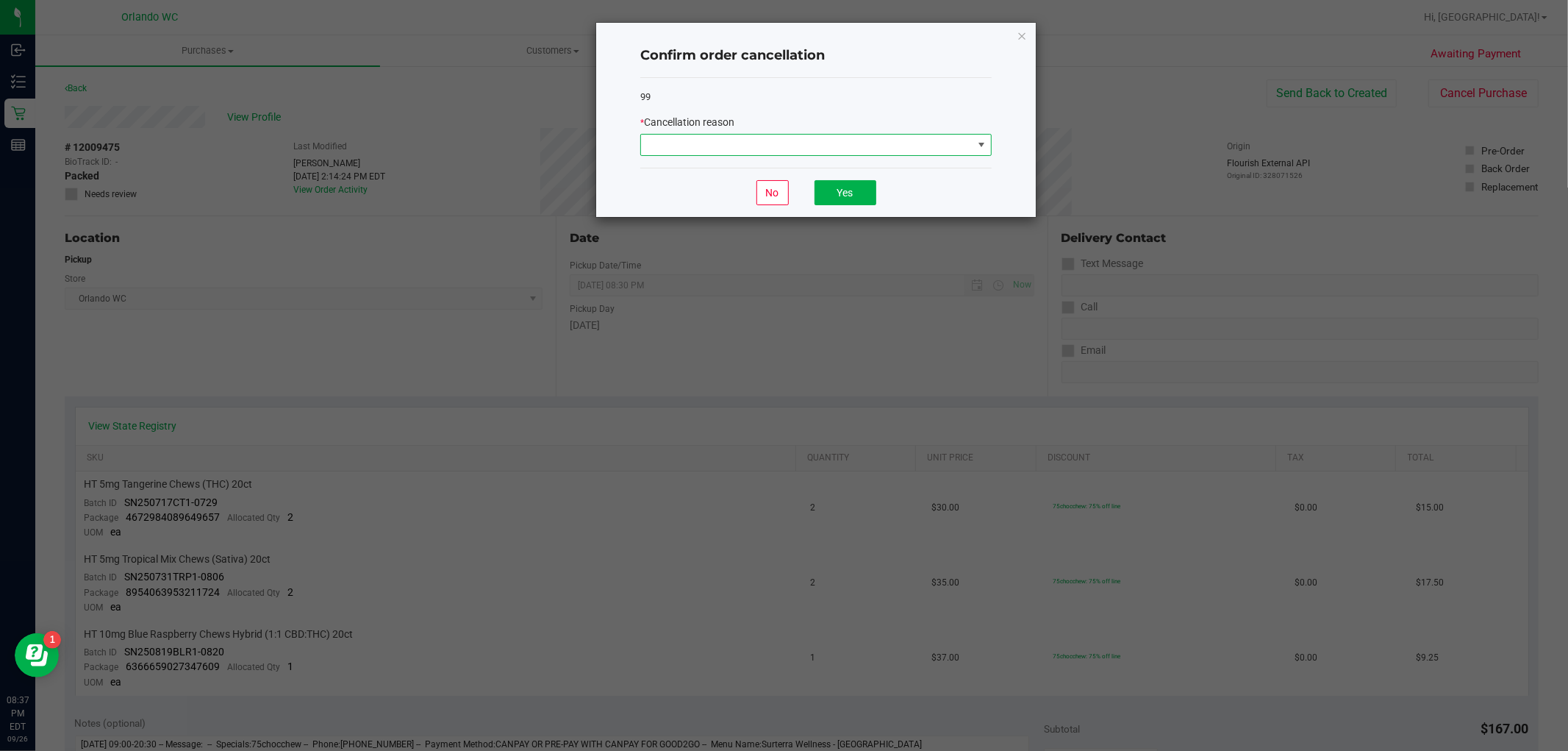
click at [795, 149] on span at bounding box center [807, 145] width 332 height 21
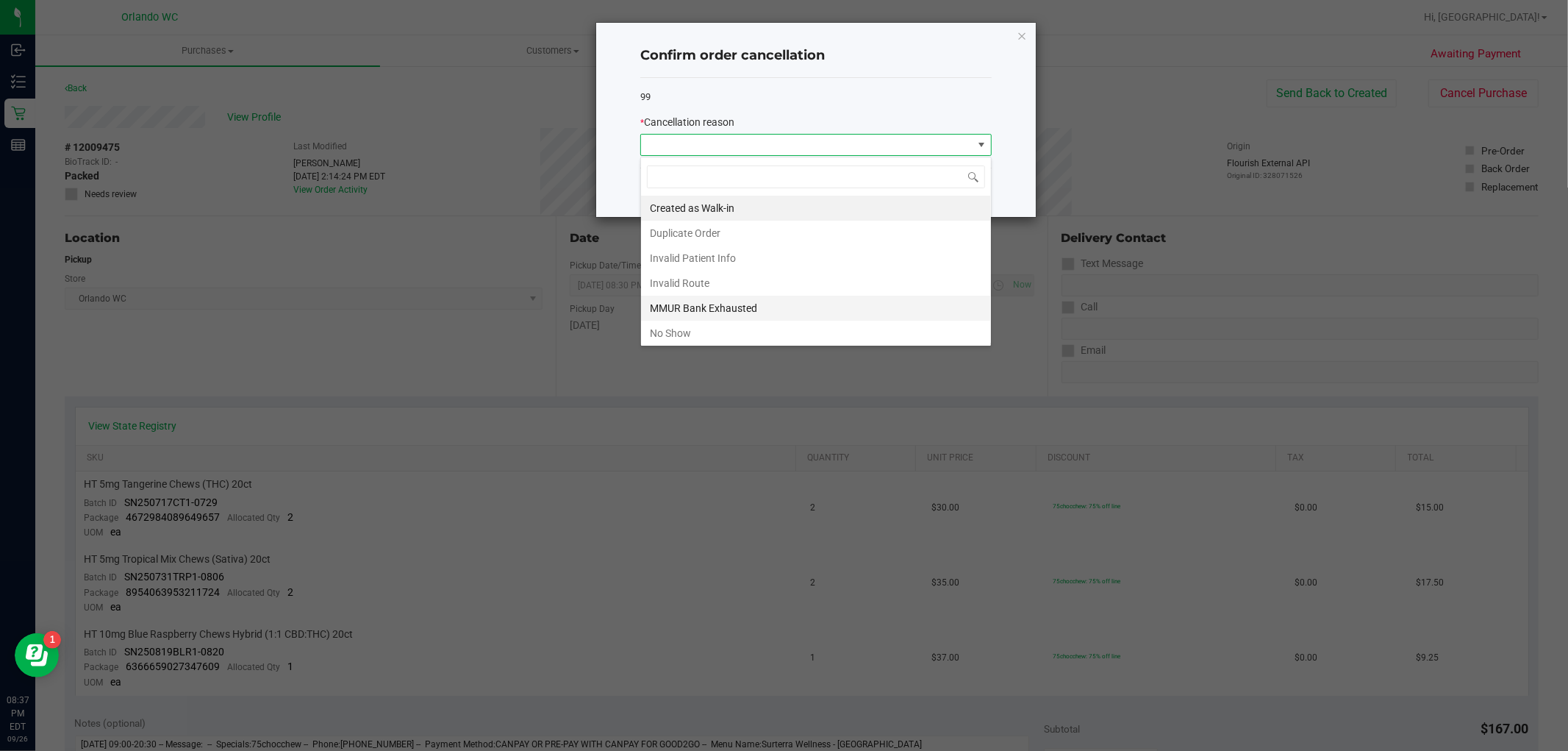
scroll to position [22, 350]
click at [700, 338] on li "No Show" at bounding box center [816, 333] width 350 height 25
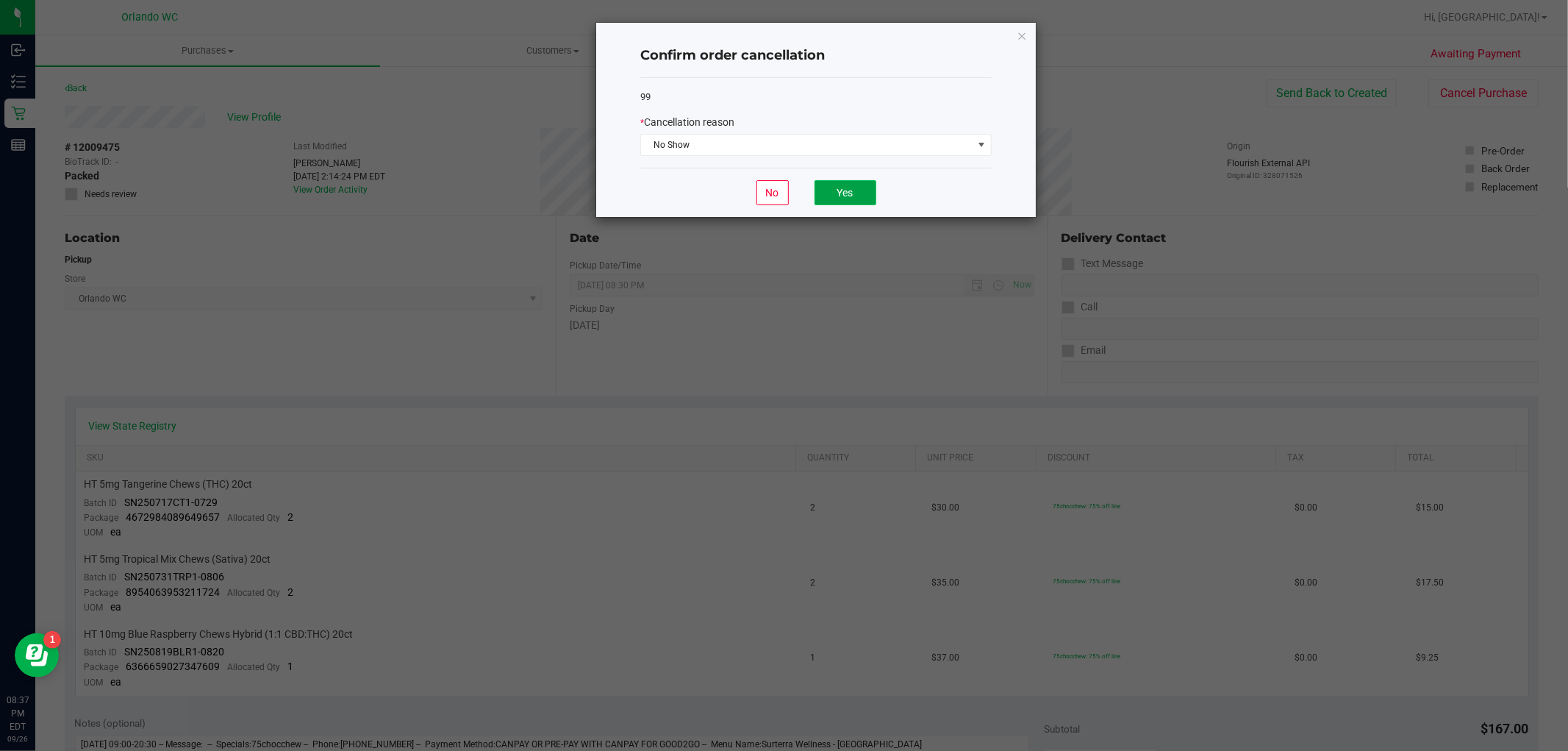
click at [856, 188] on button "Yes" at bounding box center [845, 193] width 62 height 25
